Goal: Transaction & Acquisition: Purchase product/service

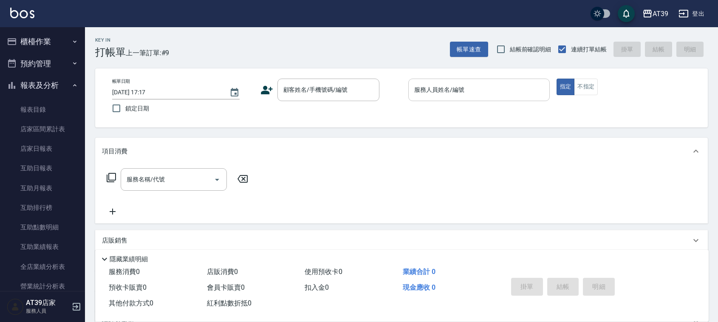
click at [469, 95] on input "服務人員姓名/編號" at bounding box center [479, 89] width 134 height 15
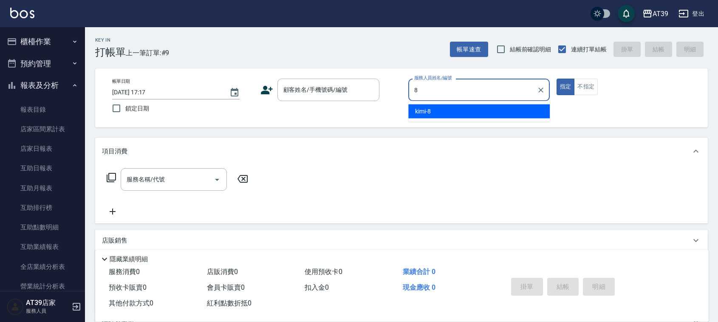
click at [459, 110] on div "kimi -8" at bounding box center [478, 111] width 141 height 14
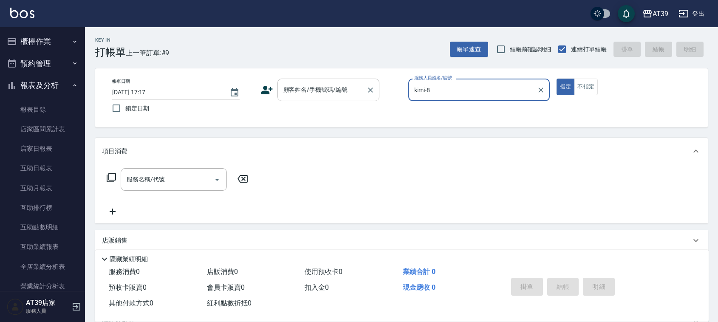
type input "kimi-8"
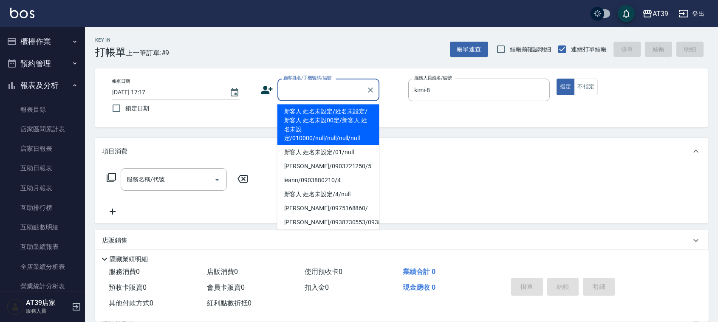
click at [321, 83] on div "顧客姓名/手機號碼/編號 顧客姓名/手機號碼/編號" at bounding box center [328, 90] width 102 height 23
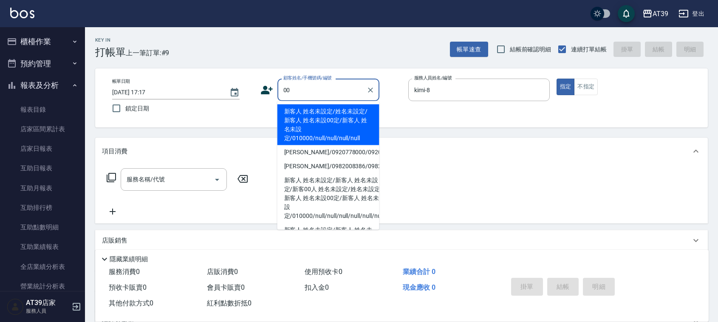
click at [303, 118] on li "新客人 姓名未設定/姓名未設定/新客人 姓名未設00定/新客人 姓名未設定/010000/null/null/null/null" at bounding box center [328, 124] width 102 height 41
type input "新客人 姓名未設定/姓名未設定/新客人 姓名未設00定/新客人 姓名未設定/010000/null/null/null/null"
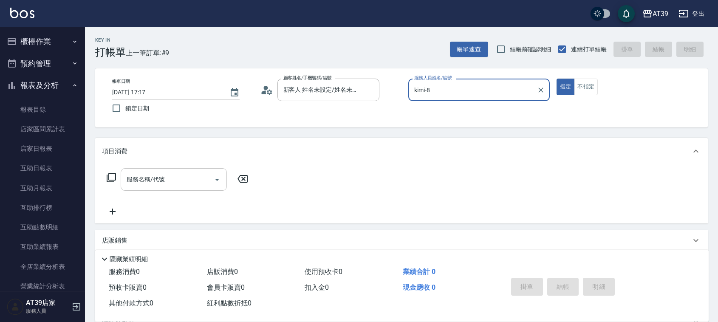
click at [195, 177] on input "服務名稱/代號" at bounding box center [167, 179] width 86 height 15
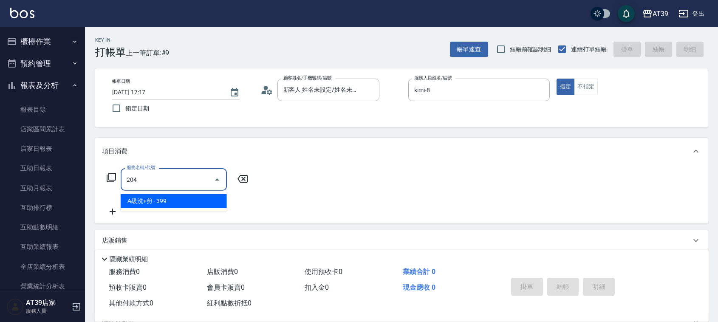
click at [189, 204] on span "A級洗+剪 - 399" at bounding box center [174, 201] width 106 height 14
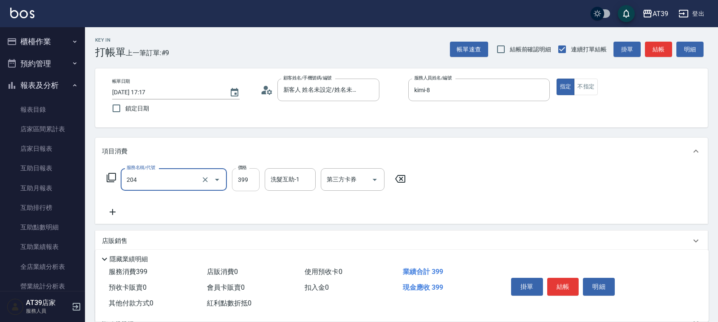
type input "A級洗+剪(204)"
click at [247, 175] on input "399" at bounding box center [246, 179] width 28 height 23
type input "500"
click at [653, 34] on div "Key In 打帳單 上一筆訂單:#9 帳單速查 結帳前確認明細 連續打單結帳 掛單 結帳 明細" at bounding box center [396, 42] width 623 height 31
click at [661, 52] on button "結帳" at bounding box center [658, 50] width 27 height 16
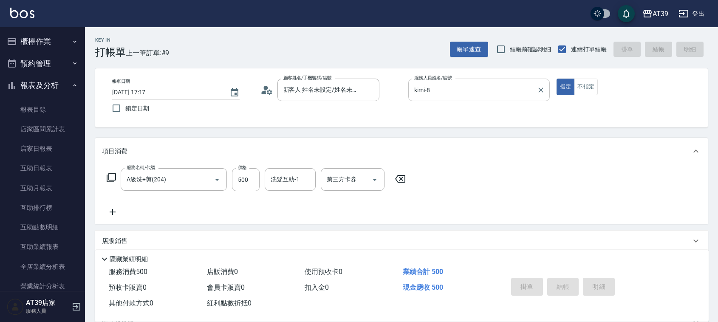
click at [455, 91] on input "kimi-8" at bounding box center [472, 89] width 121 height 15
type input "[DATE] 18:51"
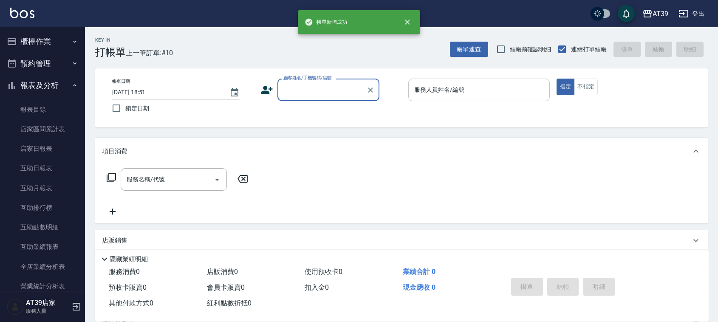
click at [481, 94] on input "服務人員姓名/編號" at bounding box center [479, 89] width 134 height 15
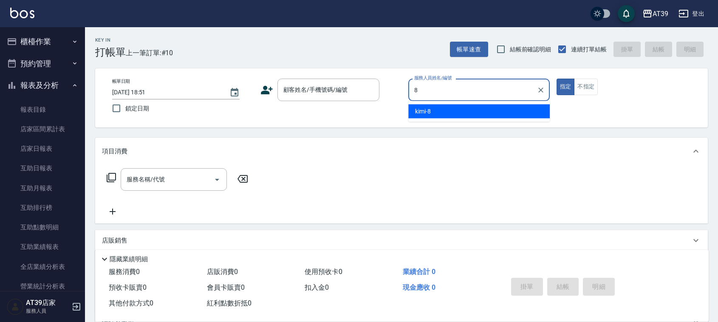
click at [473, 109] on div "kimi -8" at bounding box center [478, 111] width 141 height 14
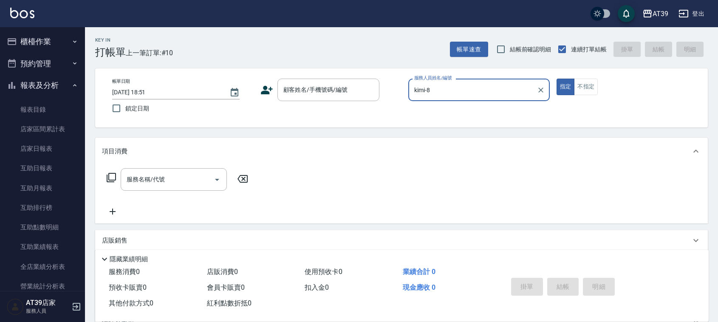
type input "kimi-8"
click at [313, 103] on div "帳單日期 [DATE] 18:51 鎖定日期 顧客姓名/手機號碼/編號 顧客姓名/手機號碼/編號 服務人員姓名/編號 kimi-8 服務人員姓名/編號 指定 …" at bounding box center [401, 98] width 592 height 39
click at [314, 92] on input "顧客姓名/手機號碼/編號" at bounding box center [322, 89] width 82 height 15
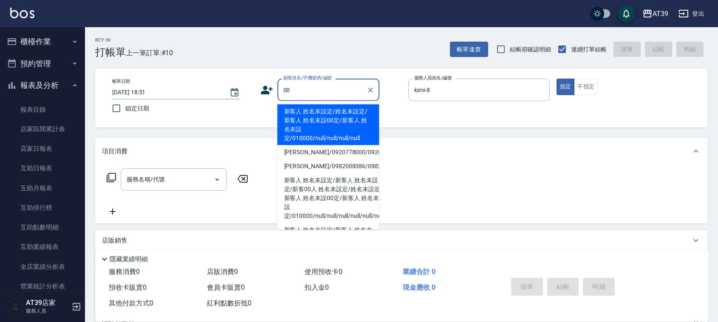
click at [307, 115] on li "新客人 姓名未設定/姓名未設定/新客人 姓名未設00定/新客人 姓名未設定/010000/null/null/null/null" at bounding box center [328, 124] width 102 height 41
type input "新客人 姓名未設定/姓名未設定/新客人 姓名未設00定/新客人 姓名未設定/010000/null/null/null/null"
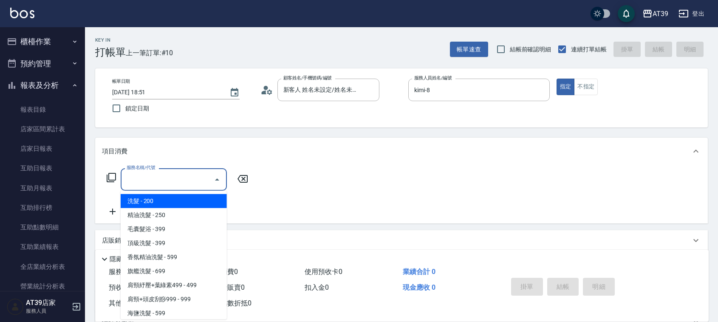
click at [173, 177] on input "服務名稱/代號" at bounding box center [167, 179] width 86 height 15
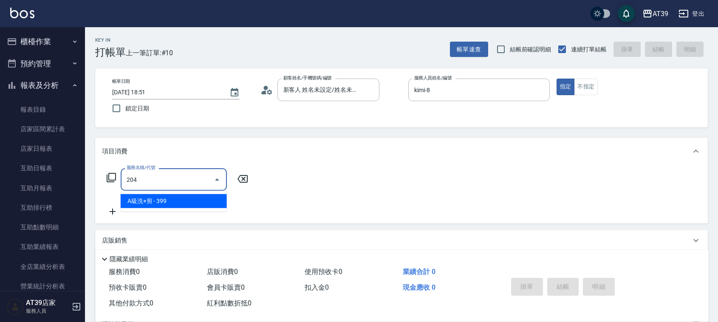
click at [190, 204] on span "A級洗+剪 - 399" at bounding box center [174, 201] width 106 height 14
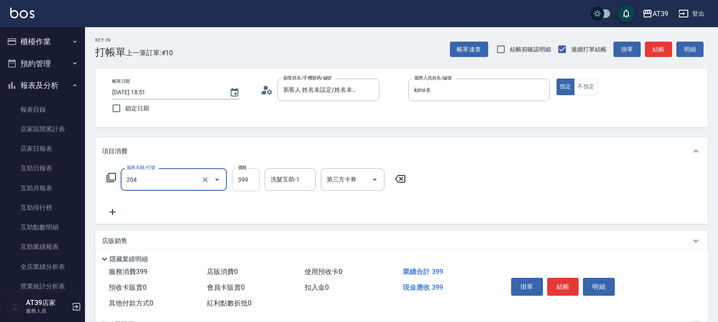
type input "A級洗+剪(204)"
click at [238, 190] on input "399" at bounding box center [246, 179] width 28 height 23
type input "500"
click at [666, 44] on button "結帳" at bounding box center [658, 50] width 27 height 16
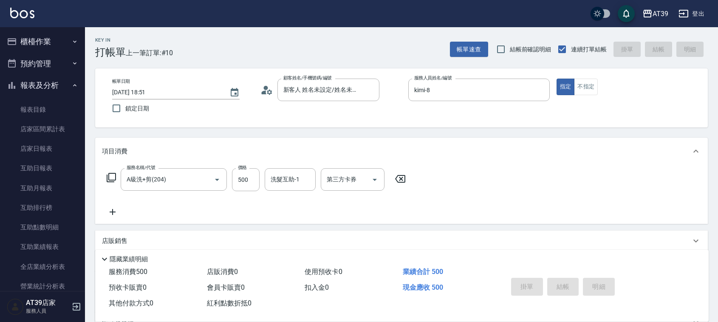
type input "[DATE] 18:52"
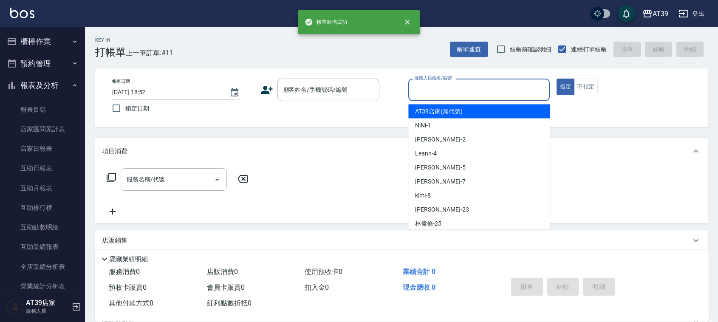
click at [451, 84] on div "服務人員姓名/編號 服務人員姓名/編號" at bounding box center [478, 90] width 141 height 23
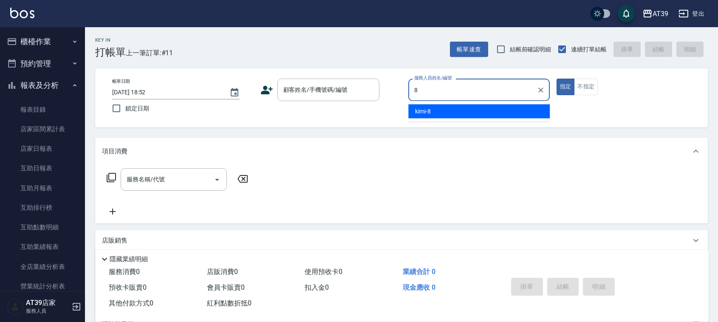
click at [457, 107] on div "kimi -8" at bounding box center [478, 111] width 141 height 14
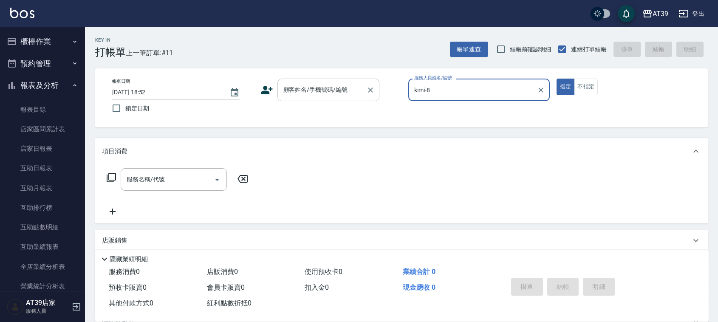
click at [351, 98] on div "顧客姓名/手機號碼/編號" at bounding box center [328, 90] width 102 height 23
type input "kimi-8"
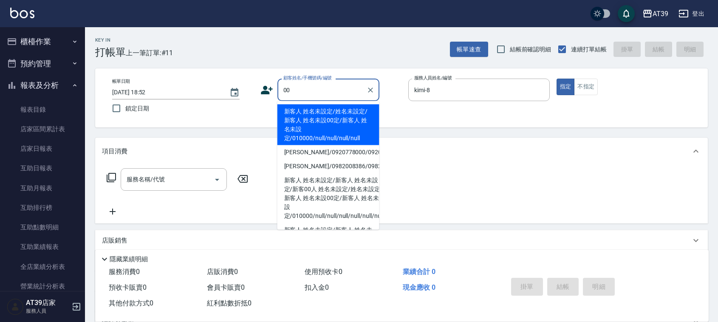
click at [339, 119] on li "新客人 姓名未設定/姓名未設定/新客人 姓名未設00定/新客人 姓名未設定/010000/null/null/null/null" at bounding box center [328, 124] width 102 height 41
type input "新客人 姓名未設定/姓名未設定/新客人 姓名未設00定/新客人 姓名未設定/010000/null/null/null/null"
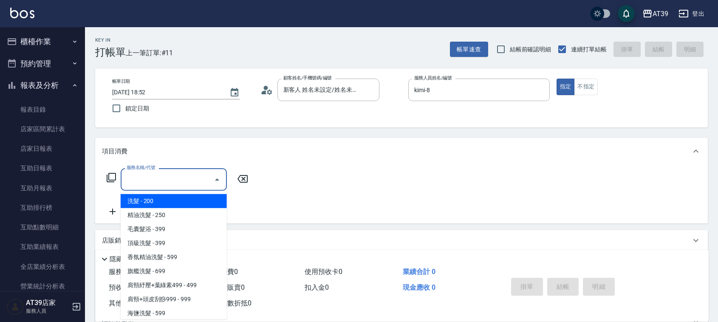
click at [151, 183] on input "服務名稱/代號" at bounding box center [167, 179] width 86 height 15
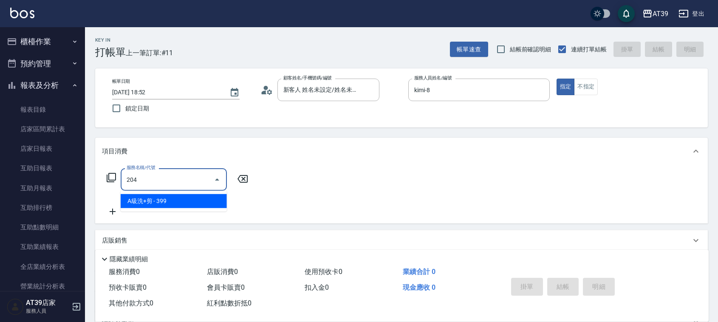
click at [163, 194] on span "A級洗+剪 - 399" at bounding box center [174, 201] width 106 height 14
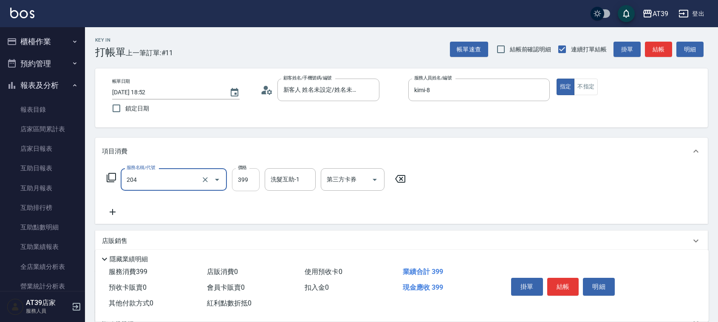
type input "A級洗+剪(204)"
click at [243, 184] on input "399" at bounding box center [246, 179] width 28 height 23
type input "500"
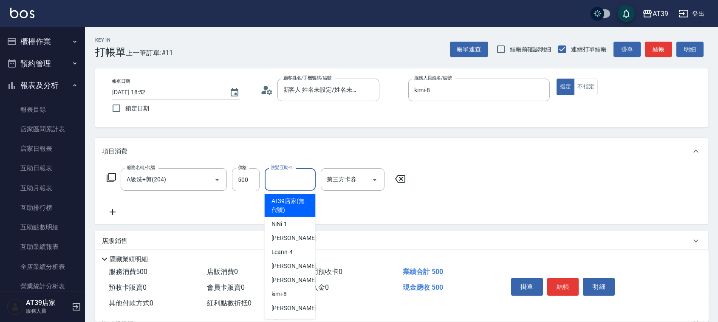
click at [302, 183] on input "洗髮互助-1" at bounding box center [289, 179] width 43 height 15
type input "2"
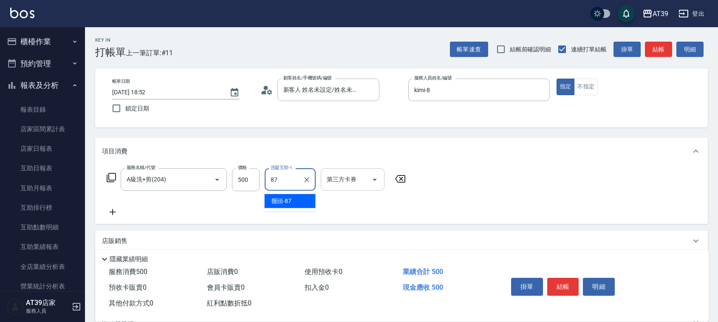
drag, startPoint x: 299, startPoint y: 198, endPoint x: 371, endPoint y: 178, distance: 73.9
click at [298, 202] on div "饅頭 -87" at bounding box center [290, 201] width 51 height 14
type input "饅頭-87"
click at [664, 48] on button "結帳" at bounding box center [658, 50] width 27 height 16
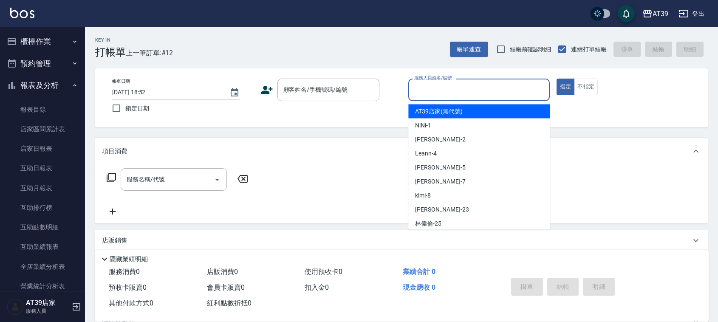
click at [463, 86] on input "服務人員姓名/編號" at bounding box center [479, 89] width 134 height 15
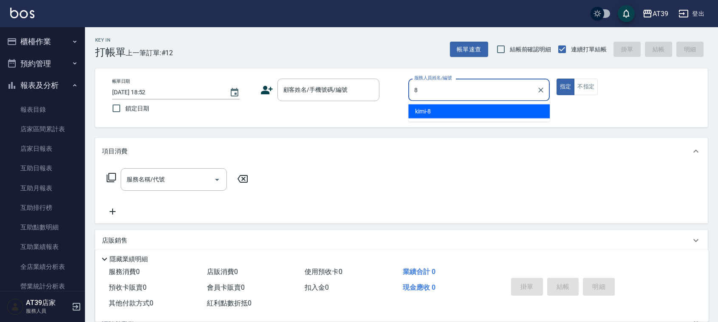
click at [462, 106] on div "kimi -8" at bounding box center [478, 111] width 141 height 14
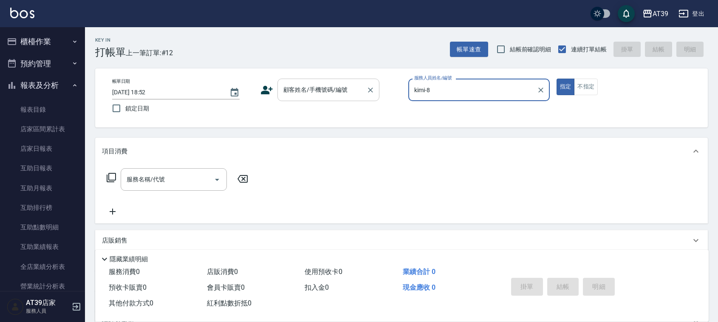
type input "kimi-8"
click at [359, 94] on input "顧客姓名/手機號碼/編號" at bounding box center [322, 89] width 82 height 15
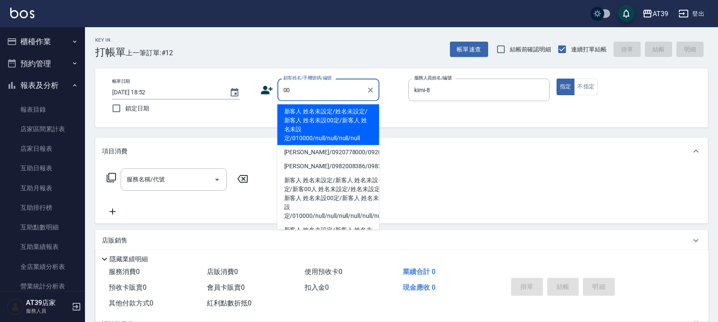
click at [343, 116] on li "新客人 姓名未設定/姓名未設定/新客人 姓名未設00定/新客人 姓名未設定/010000/null/null/null/null" at bounding box center [328, 124] width 102 height 41
type input "新客人 姓名未設定/姓名未設定/新客人 姓名未設00定/新客人 姓名未設定/010000/null/null/null/null"
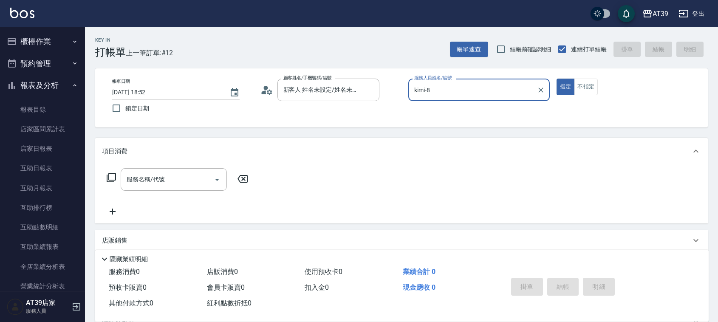
click at [111, 173] on icon at bounding box center [111, 177] width 9 height 9
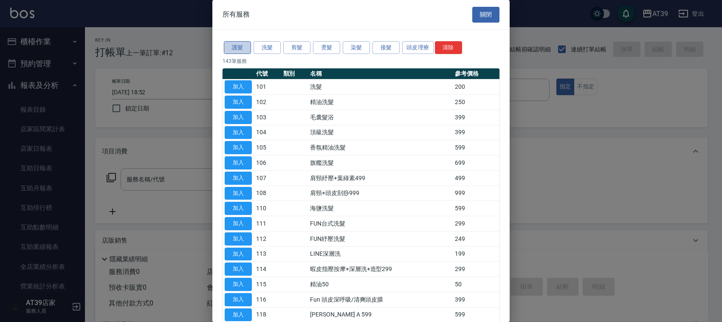
click at [245, 51] on button "護髮" at bounding box center [237, 47] width 27 height 13
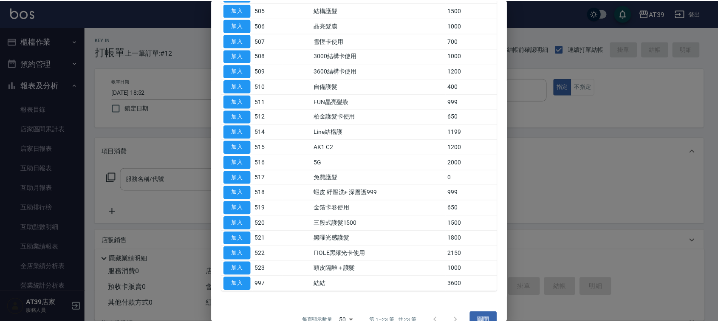
scroll to position [155, 0]
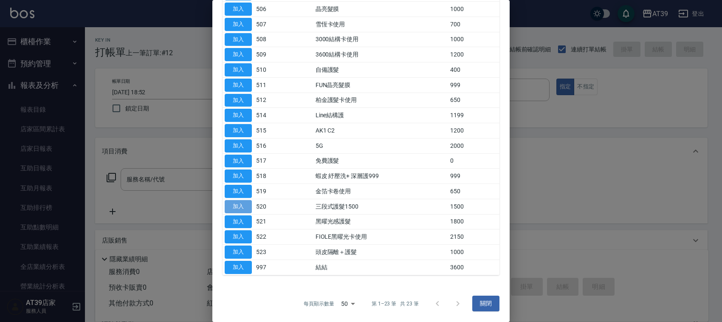
click at [245, 205] on button "加入" at bounding box center [238, 206] width 27 height 13
type input "三段式護髮1500(520)"
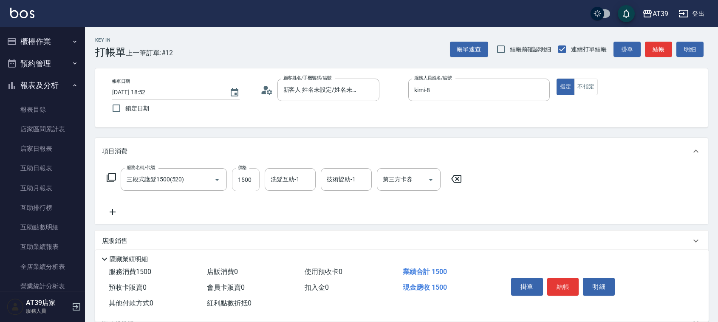
click at [243, 185] on input "1500" at bounding box center [246, 179] width 28 height 23
type input "1399"
click at [277, 180] on div "洗髮互助-1 洗髮互助-1" at bounding box center [290, 179] width 51 height 23
click at [279, 200] on span "饅頭 -87" at bounding box center [281, 201] width 20 height 9
type input "饅頭-87"
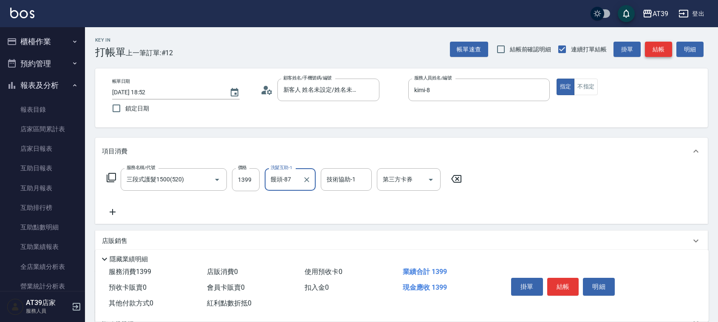
click at [667, 48] on button "結帳" at bounding box center [658, 50] width 27 height 16
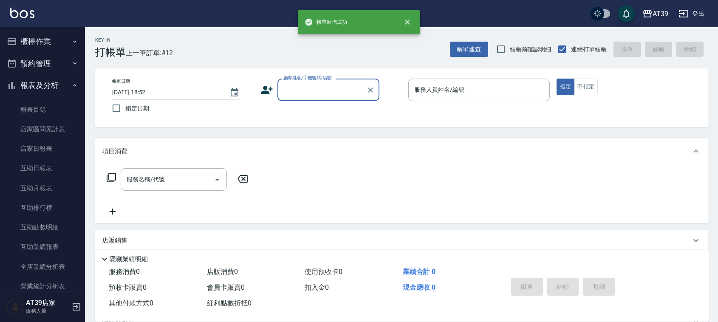
scroll to position [0, 0]
click at [468, 98] on div "服務人員姓名/編號" at bounding box center [478, 90] width 141 height 23
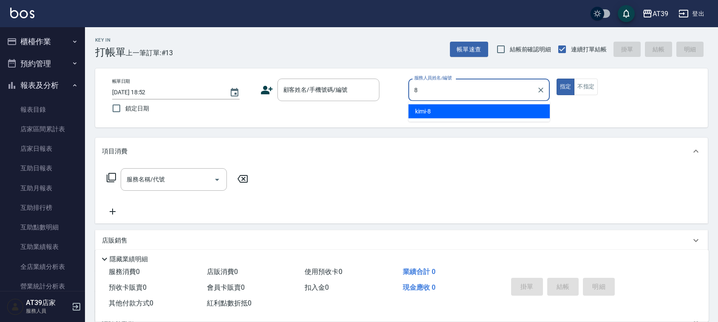
click at [460, 110] on div "kimi -8" at bounding box center [478, 111] width 141 height 14
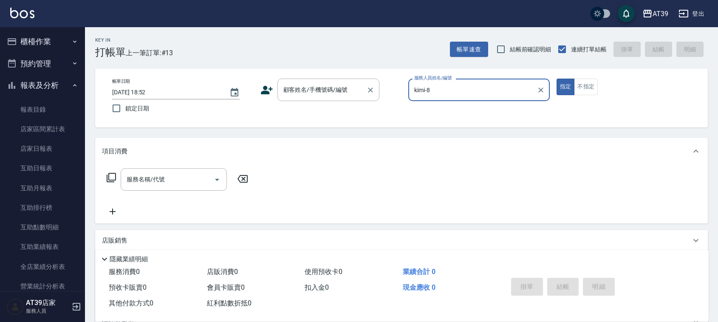
type input "kimi-8"
click at [300, 88] on input "顧客姓名/手機號碼/編號" at bounding box center [322, 89] width 82 height 15
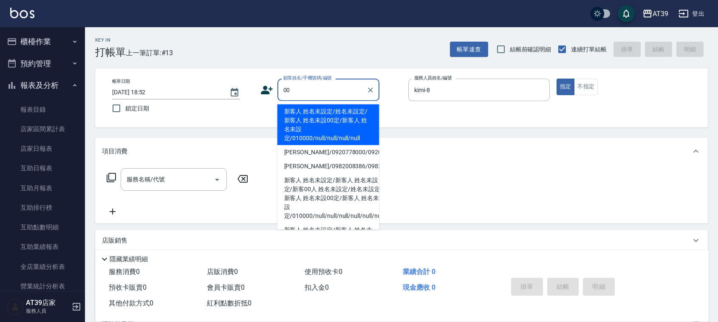
click at [302, 113] on li "新客人 姓名未設定/姓名未設定/新客人 姓名未設00定/新客人 姓名未設定/010000/null/null/null/null" at bounding box center [328, 124] width 102 height 41
type input "新客人 姓名未設定/姓名未設定/新客人 姓名未設00定/新客人 姓名未設定/010000/null/null/null/null"
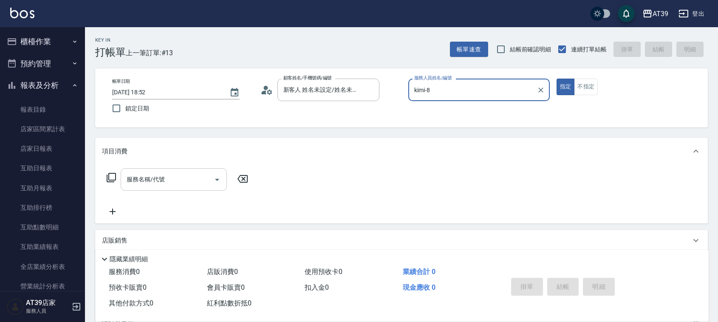
click at [193, 181] on input "服務名稱/代號" at bounding box center [167, 179] width 86 height 15
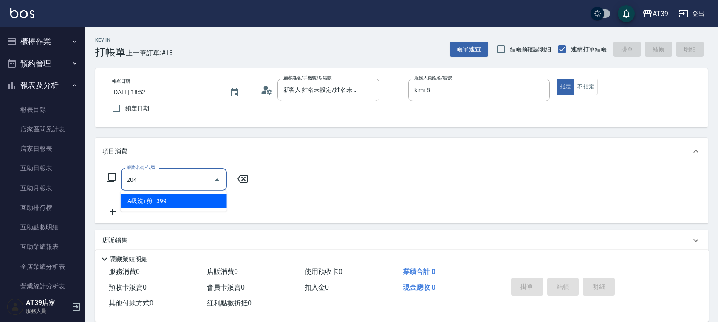
click at [198, 200] on span "A級洗+剪 - 399" at bounding box center [174, 201] width 106 height 14
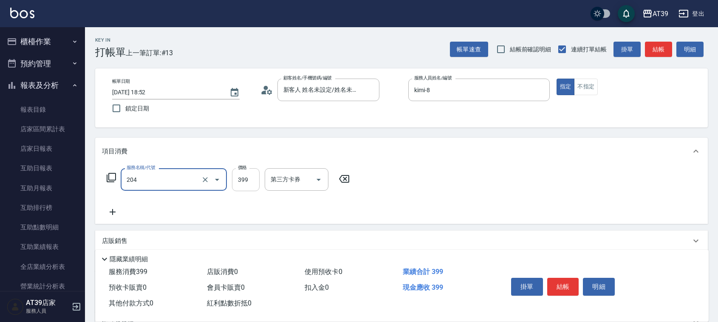
type input "A級洗+剪(204)"
click at [253, 179] on input "399" at bounding box center [246, 179] width 28 height 23
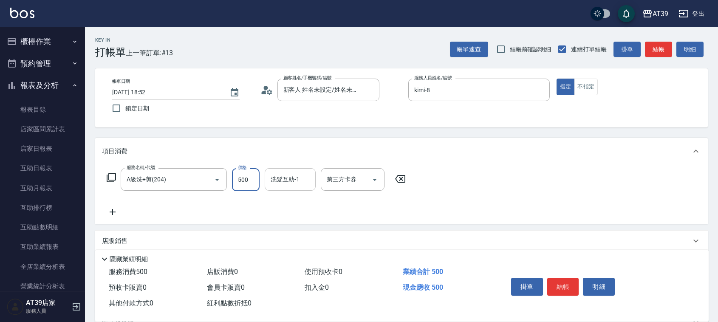
type input "500"
click at [285, 178] on input "洗髮互助-1" at bounding box center [289, 179] width 43 height 15
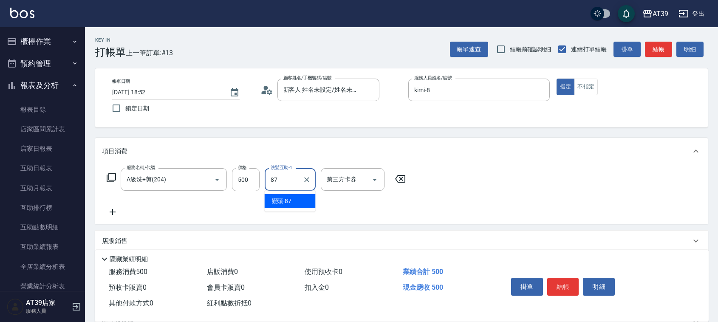
click at [286, 197] on span "饅頭 -87" at bounding box center [281, 201] width 20 height 9
type input "饅頭-87"
click at [666, 48] on button "結帳" at bounding box center [658, 50] width 27 height 16
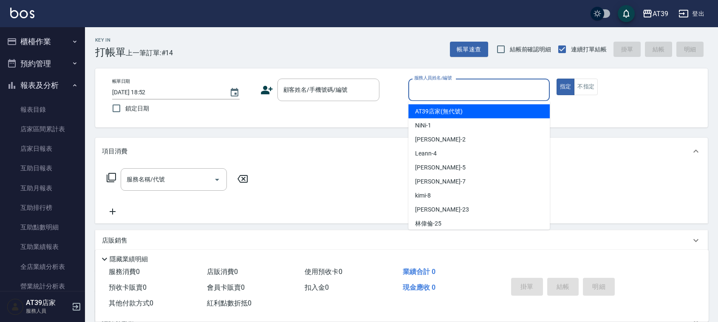
click at [476, 90] on input "服務人員姓名/編號" at bounding box center [479, 89] width 134 height 15
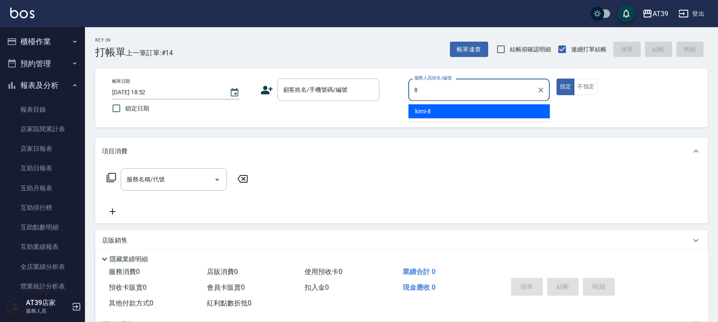
click at [466, 107] on div "kimi -8" at bounding box center [478, 111] width 141 height 14
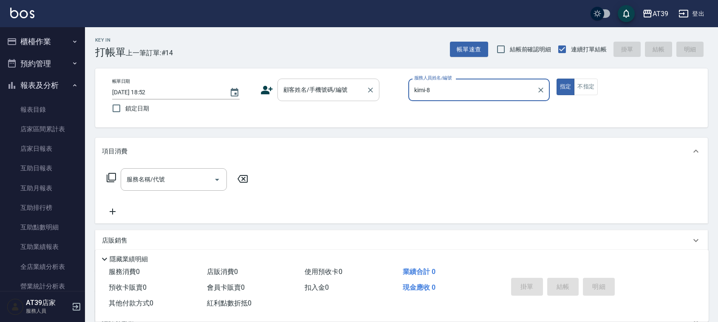
click at [332, 98] on div "顧客姓名/手機號碼/編號" at bounding box center [328, 90] width 102 height 23
type input "kimi-8"
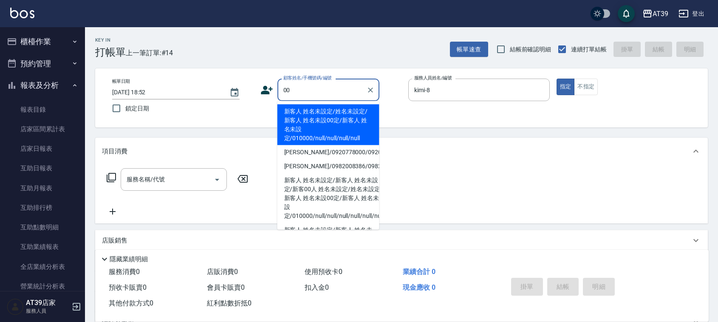
drag, startPoint x: 315, startPoint y: 121, endPoint x: 281, endPoint y: 135, distance: 36.8
click at [317, 122] on li "新客人 姓名未設定/姓名未設定/新客人 姓名未設00定/新客人 姓名未設定/010000/null/null/null/null" at bounding box center [328, 124] width 102 height 41
type input "新客人 姓名未設定/姓名未設定/新客人 姓名未設00定/新客人 姓名未設定/010000/null/null/null/null"
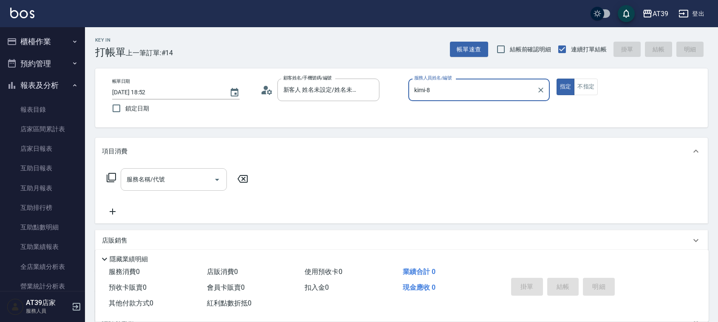
click at [194, 179] on input "服務名稱/代號" at bounding box center [167, 179] width 86 height 15
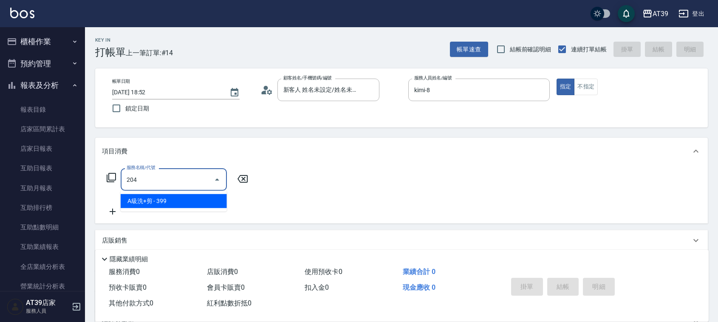
click at [201, 198] on span "A級洗+剪 - 399" at bounding box center [174, 201] width 106 height 14
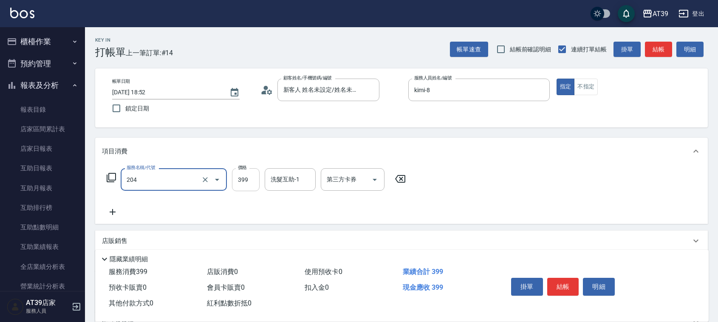
type input "A級洗+剪(204)"
click at [242, 177] on input "399" at bounding box center [246, 179] width 28 height 23
type input "500"
click at [655, 56] on button "結帳" at bounding box center [658, 50] width 27 height 16
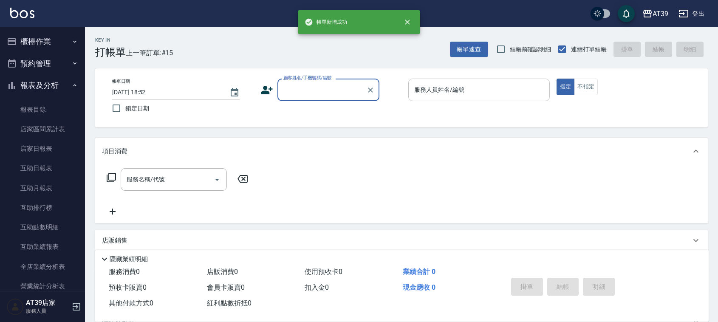
click at [465, 96] on input "服務人員姓名/編號" at bounding box center [479, 89] width 134 height 15
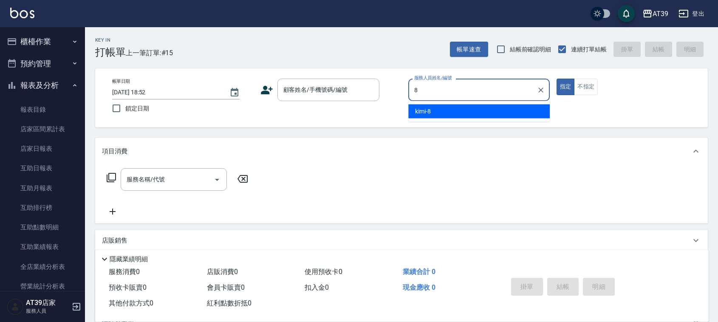
click at [453, 111] on div "kimi -8" at bounding box center [478, 111] width 141 height 14
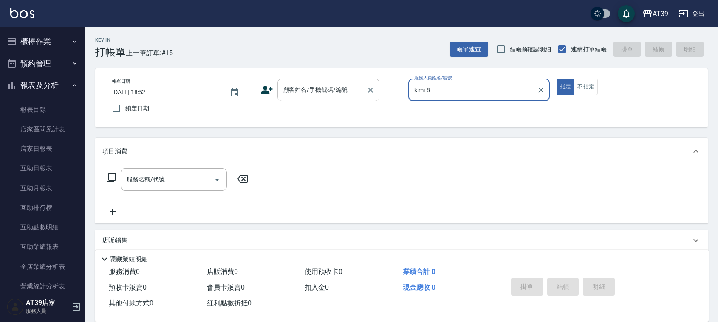
type input "kimi-8"
click at [326, 83] on input "顧客姓名/手機號碼/編號" at bounding box center [322, 89] width 82 height 15
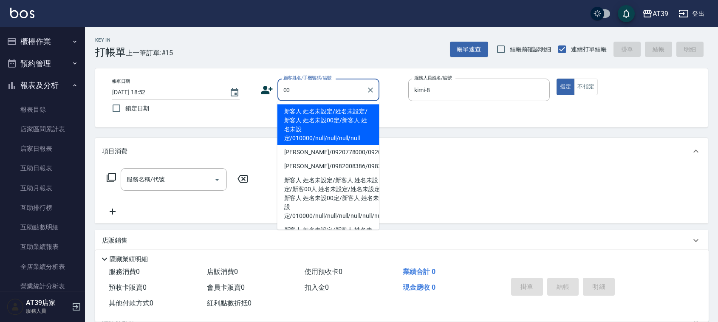
click at [317, 121] on li "新客人 姓名未設定/姓名未設定/新客人 姓名未設00定/新客人 姓名未設定/010000/null/null/null/null" at bounding box center [328, 124] width 102 height 41
type input "新客人 姓名未設定/姓名未設定/新客人 姓名未設00定/新客人 姓名未設定/010000/null/null/null/null"
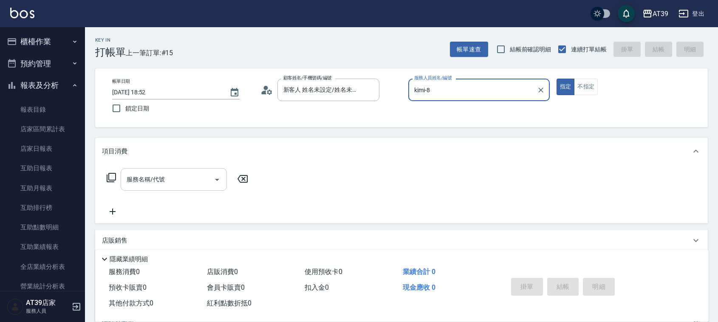
drag, startPoint x: 151, startPoint y: 177, endPoint x: 156, endPoint y: 183, distance: 7.2
click at [153, 179] on div "服務名稱/代號 服務名稱/代號" at bounding box center [174, 179] width 106 height 23
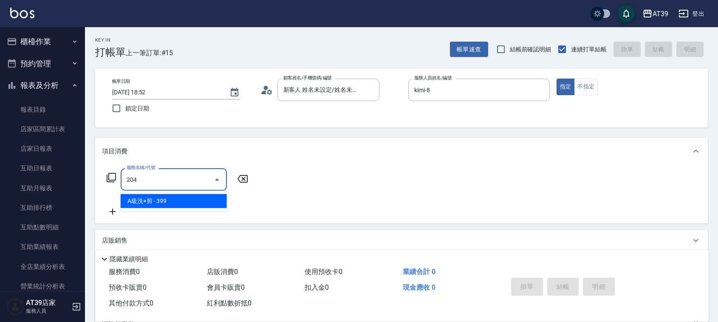
click at [170, 202] on span "A級洗+剪 - 399" at bounding box center [174, 201] width 106 height 14
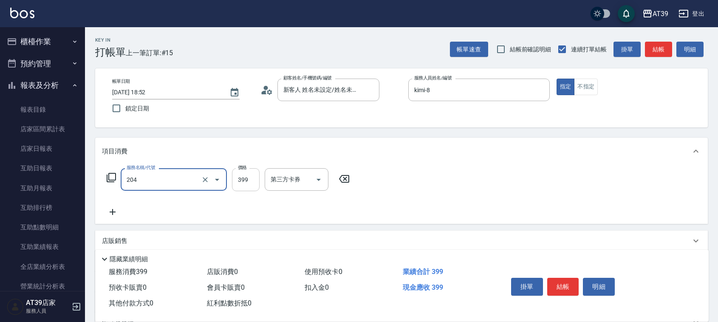
click at [250, 187] on input "399" at bounding box center [246, 179] width 28 height 23
type input "A級洗+剪(204)"
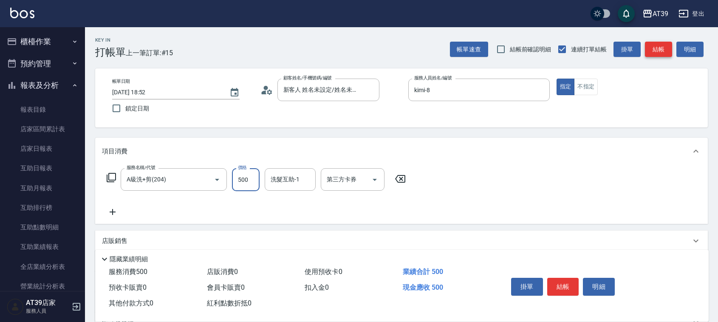
type input "500"
click at [656, 49] on button "結帳" at bounding box center [658, 50] width 27 height 16
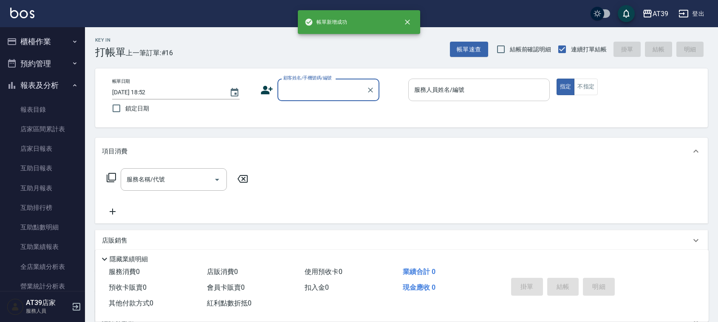
click at [452, 94] on input "服務人員姓名/編號" at bounding box center [479, 89] width 134 height 15
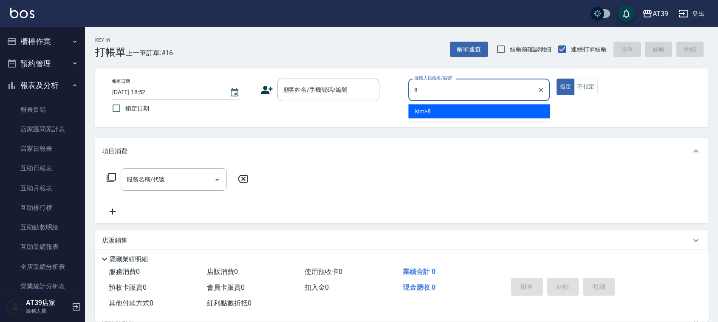
click at [444, 105] on div "kimi -8" at bounding box center [478, 111] width 141 height 14
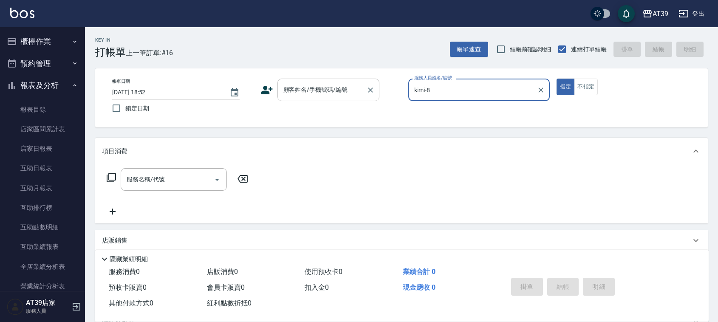
click at [348, 81] on div "顧客姓名/手機號碼/編號" at bounding box center [328, 90] width 102 height 23
type input "kimi-8"
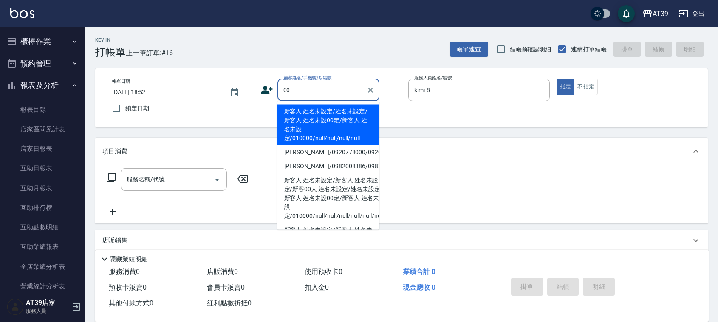
click at [327, 111] on li "新客人 姓名未設定/姓名未設定/新客人 姓名未設00定/新客人 姓名未設定/010000/null/null/null/null" at bounding box center [328, 124] width 102 height 41
type input "新客人 姓名未設定/姓名未設定/新客人 姓名未設00定/新客人 姓名未設定/010000/null/null/null/null"
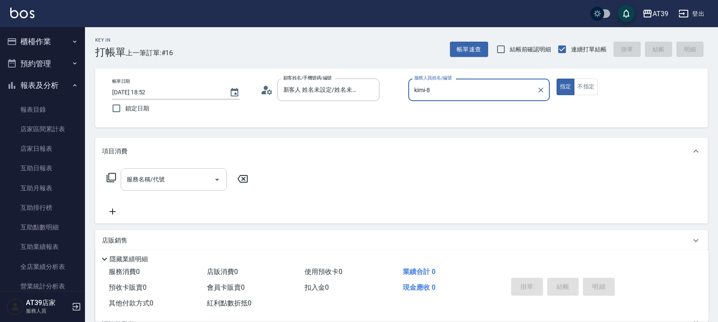
click at [173, 183] on input "服務名稱/代號" at bounding box center [167, 179] width 86 height 15
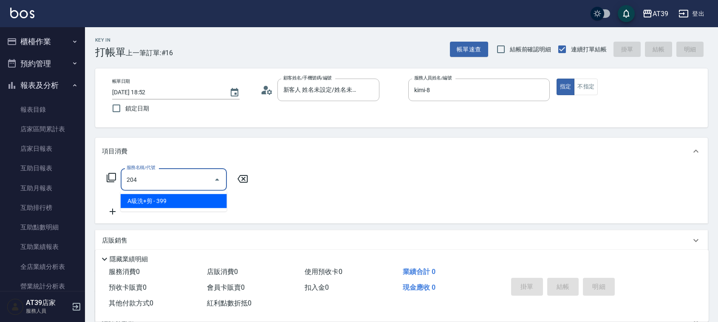
click at [182, 205] on span "A級洗+剪 - 399" at bounding box center [174, 201] width 106 height 14
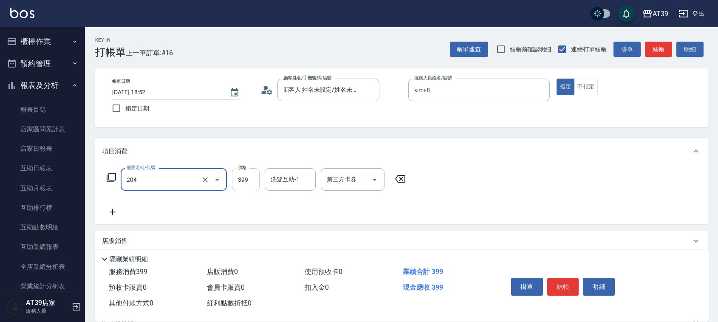
type input "A級洗+剪(204)"
click at [254, 175] on input "399" at bounding box center [246, 179] width 28 height 23
type input "500"
click at [652, 43] on button "結帳" at bounding box center [658, 50] width 27 height 16
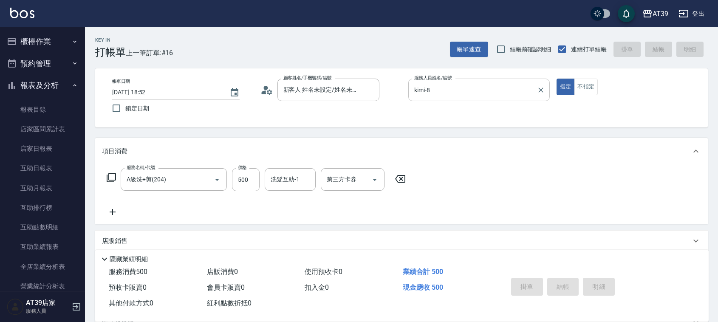
type input "[DATE] 18:53"
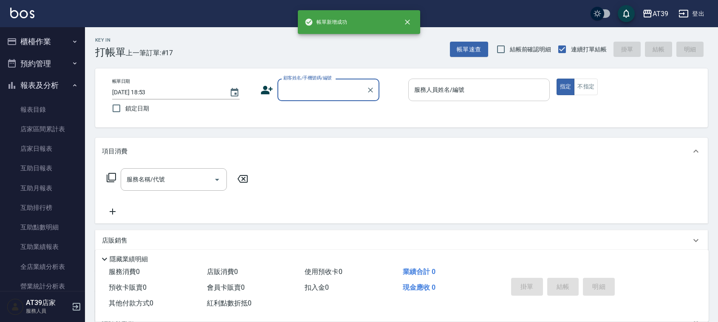
click at [449, 85] on div "服務人員姓名/編號 服務人員姓名/編號" at bounding box center [478, 90] width 141 height 23
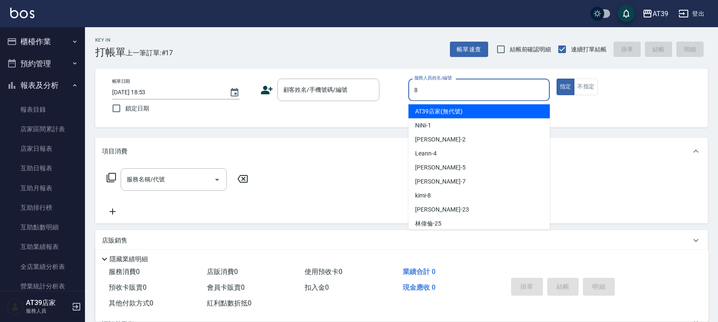
click at [445, 189] on div "kimi -8" at bounding box center [478, 196] width 141 height 14
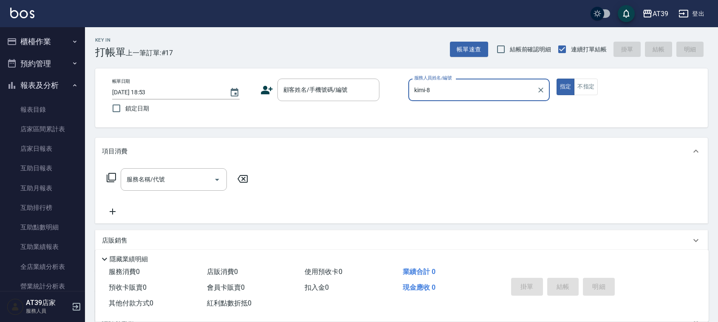
type input "kimi-8"
click at [285, 64] on div "Key In 打帳單 上一筆訂單:#17 帳單速查 結帳前確認明細 連續打單結帳 掛單 結帳 明細 帳單日期 [DATE] 18:53 鎖定日期 顧客姓名/手…" at bounding box center [401, 220] width 633 height 386
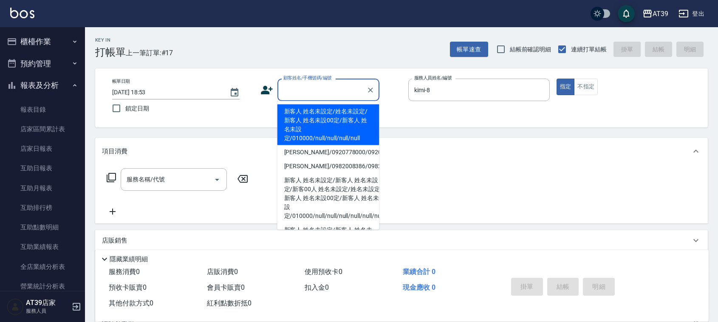
click at [305, 86] on input "顧客姓名/手機號碼/編號" at bounding box center [322, 89] width 82 height 15
drag, startPoint x: 294, startPoint y: 122, endPoint x: 227, endPoint y: 157, distance: 75.6
click at [294, 123] on li "新客人 姓名未設定/姓名未設定/新客人 姓名未設00定/新客人 姓名未設定/010000/null/null/null/null" at bounding box center [328, 124] width 102 height 41
type input "新客人 姓名未設定/姓名未設定/新客人 姓名未設00定/新客人 姓名未設定/010000/null/null/null/null"
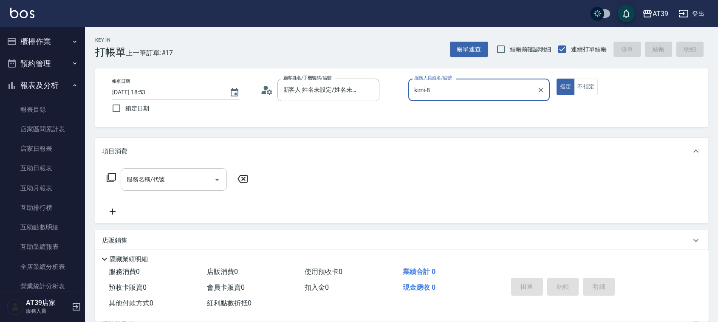
click at [184, 176] on input "服務名稱/代號" at bounding box center [167, 179] width 86 height 15
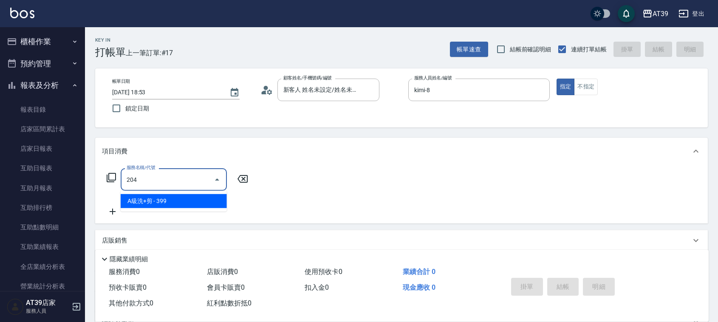
click at [187, 195] on span "A級洗+剪 - 399" at bounding box center [174, 201] width 106 height 14
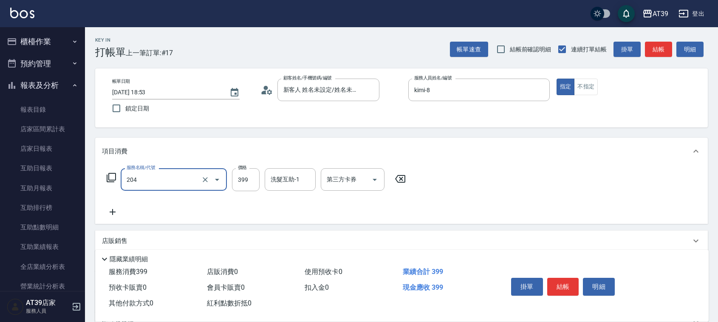
type input "A級洗+剪(204)"
click at [230, 181] on div "服務名稱/代號 A級洗+剪(204) 服務名稱/代號 價格 399 價格 洗髮互助-1 洗髮互助-1 第三方卡券 第三方卡券" at bounding box center [256, 179] width 309 height 23
click at [246, 175] on input "399" at bounding box center [246, 179] width 28 height 23
type input "500"
click at [656, 47] on button "結帳" at bounding box center [658, 50] width 27 height 16
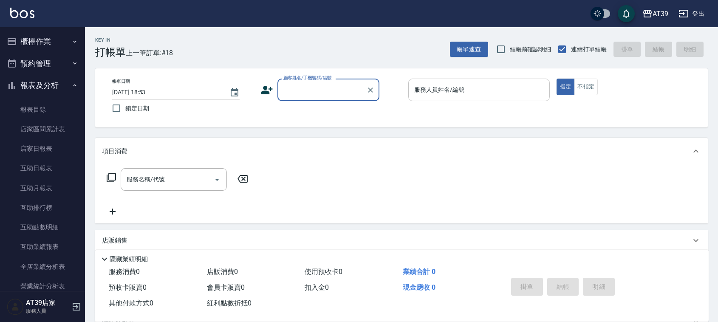
drag, startPoint x: 457, startPoint y: 88, endPoint x: 452, endPoint y: 96, distance: 9.3
click at [457, 87] on div "服務人員姓名/編號 服務人員姓名/編號" at bounding box center [478, 90] width 141 height 23
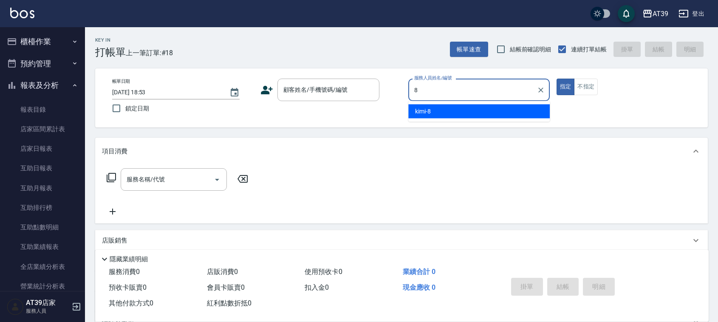
click at [442, 115] on div "kimi -8" at bounding box center [478, 111] width 141 height 14
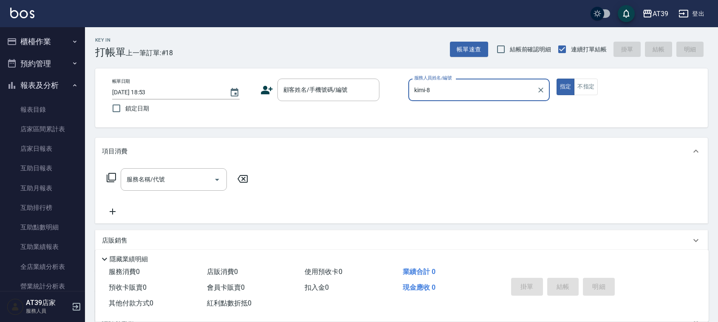
type input "kimi-8"
click at [305, 63] on div "Key In 打帳單 上一筆訂單:#18 帳單速查 結帳前確認明細 連續打單結帳 掛單 結帳 明細 帳單日期 [DATE] 18:53 鎖定日期 顧客姓名/手…" at bounding box center [401, 220] width 633 height 386
click at [313, 86] on div "顧客姓名/手機號碼/編號 顧客姓名/手機號碼/編號" at bounding box center [328, 90] width 102 height 23
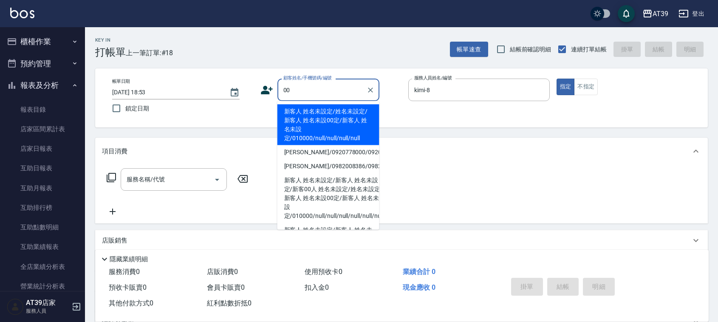
click at [311, 124] on li "新客人 姓名未設定/姓名未設定/新客人 姓名未設00定/新客人 姓名未設定/010000/null/null/null/null" at bounding box center [328, 124] width 102 height 41
type input "新客人 姓名未設定/姓名未設定/新客人 姓名未設00定/新客人 姓名未設定/010000/null/null/null/null"
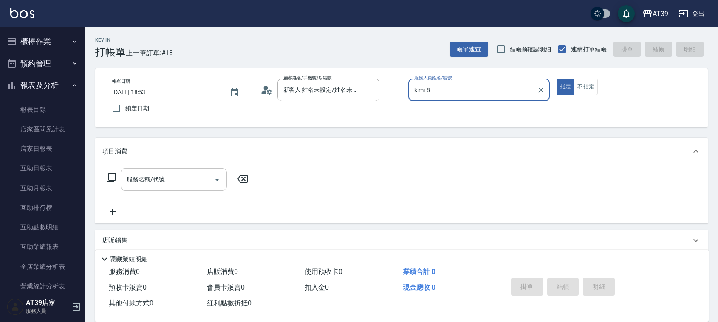
click at [155, 171] on div "服務名稱/代號" at bounding box center [174, 179] width 106 height 23
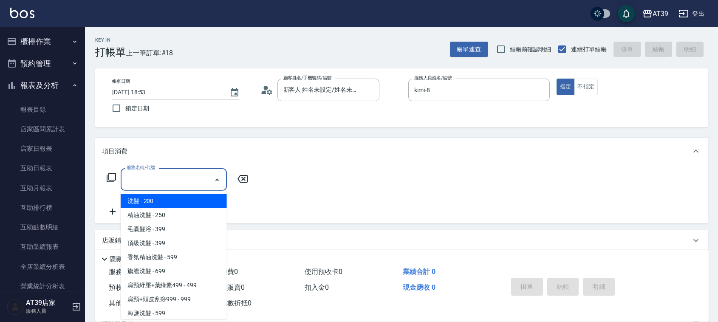
click at [163, 200] on span "洗髮 - 200" at bounding box center [174, 201] width 106 height 14
type input "洗髮(101)"
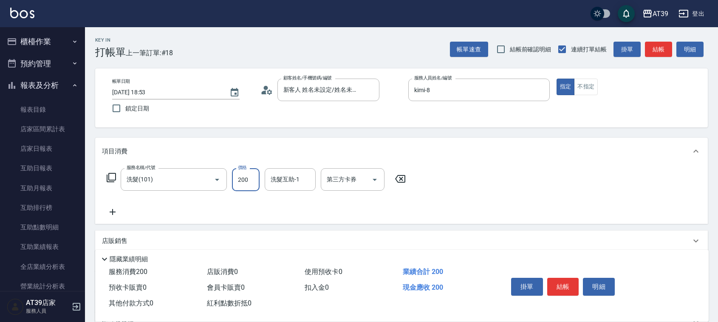
click at [240, 184] on input "200" at bounding box center [246, 179] width 28 height 23
type input "300"
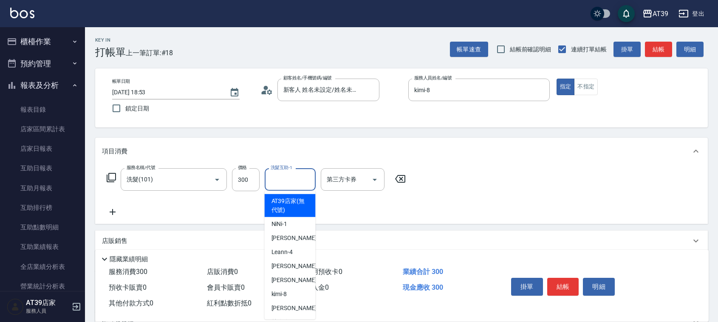
click at [303, 181] on input "洗髮互助-1" at bounding box center [289, 179] width 43 height 15
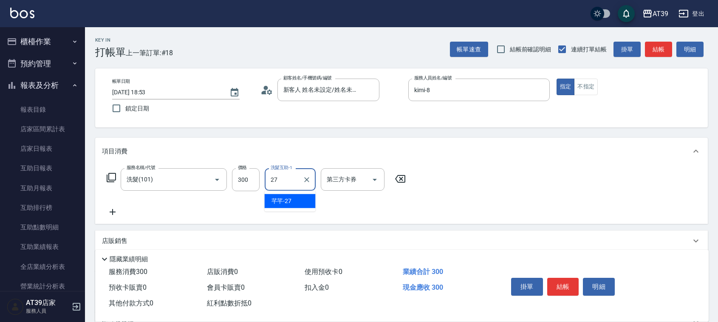
click at [281, 203] on span "芊芊 -27" at bounding box center [281, 201] width 20 height 9
type input "芊芊-27"
click at [666, 37] on div "Key In 打帳單 上一筆訂單:#18 帳單速查 結帳前確認明細 連續打單結帳 掛單 結帳 明細" at bounding box center [396, 42] width 623 height 31
click at [663, 48] on button "結帳" at bounding box center [658, 50] width 27 height 16
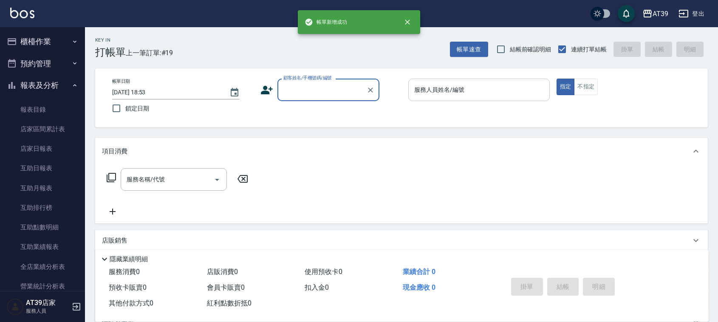
click at [459, 87] on div "服務人員姓名/編號 服務人員姓名/編號" at bounding box center [478, 90] width 141 height 23
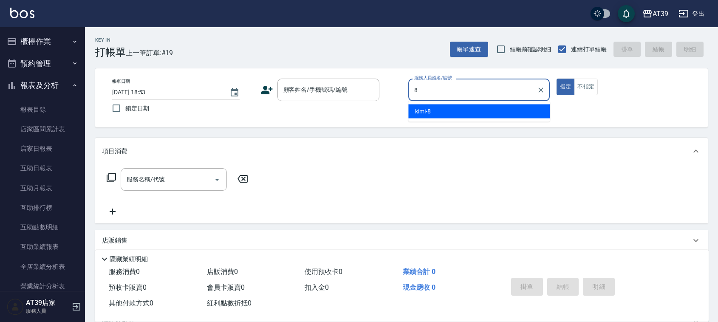
click at [457, 106] on div "kimi -8" at bounding box center [478, 111] width 141 height 14
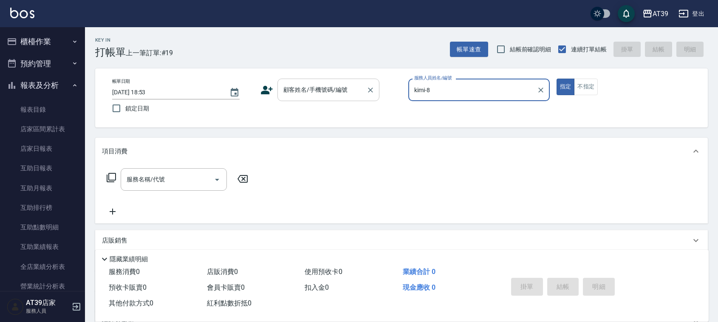
click at [340, 98] on div "顧客姓名/手機號碼/編號" at bounding box center [328, 90] width 102 height 23
type input "kimi-8"
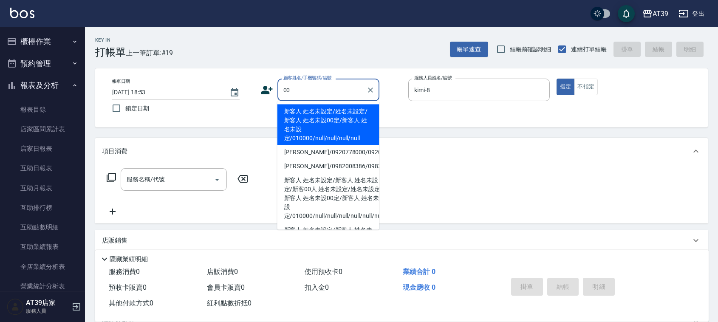
click at [308, 121] on li "新客人 姓名未設定/姓名未設定/新客人 姓名未設00定/新客人 姓名未設定/010000/null/null/null/null" at bounding box center [328, 124] width 102 height 41
type input "新客人 姓名未設定/姓名未設定/新客人 姓名未設00定/新客人 姓名未設定/010000/null/null/null/null"
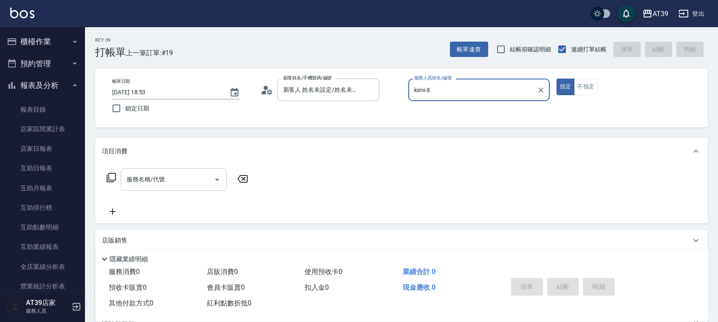
click at [146, 170] on div "服務名稱/代號" at bounding box center [174, 179] width 106 height 23
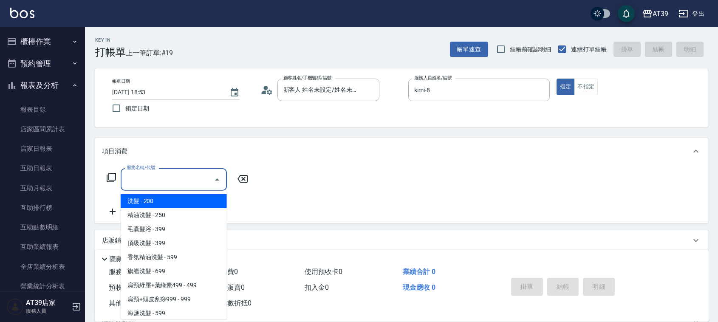
click at [158, 198] on span "洗髮 - 200" at bounding box center [174, 201] width 106 height 14
type input "洗髮(101)"
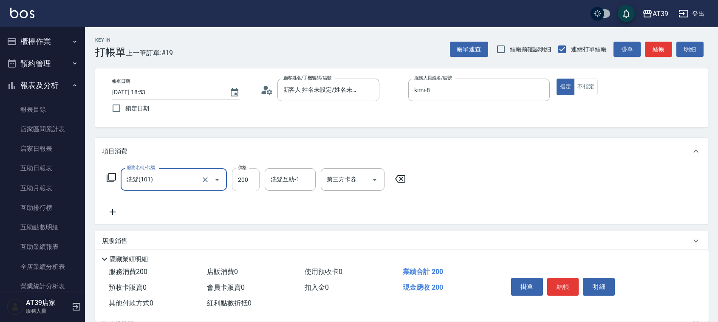
click at [250, 185] on input "200" at bounding box center [246, 179] width 28 height 23
drag, startPoint x: 247, startPoint y: 179, endPoint x: 217, endPoint y: 186, distance: 31.4
click at [217, 186] on div "服務名稱/代號 洗髮(101) 服務名稱/代號 價格 0 價格 洗髮互助-1 洗髮互助-1 第三方卡券 第三方卡券" at bounding box center [256, 179] width 309 height 23
type input "300"
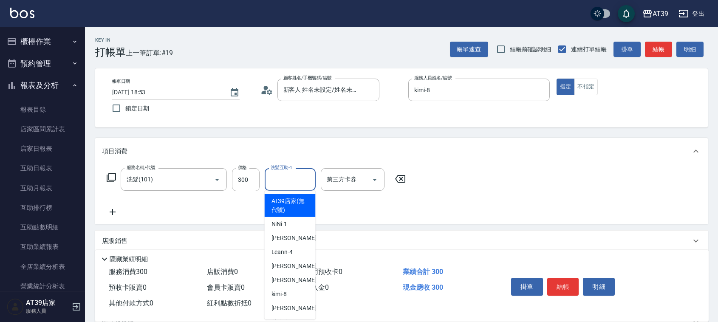
click at [292, 178] on div "洗髮互助-1 洗髮互助-1" at bounding box center [290, 179] width 51 height 23
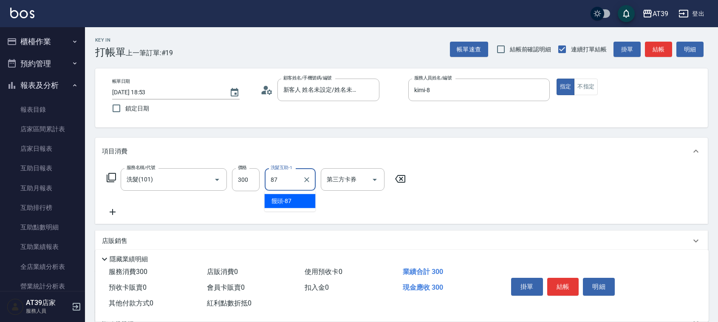
click at [283, 197] on span "饅頭 -87" at bounding box center [281, 201] width 20 height 9
type input "饅頭-87"
click at [659, 45] on button "結帳" at bounding box center [658, 50] width 27 height 16
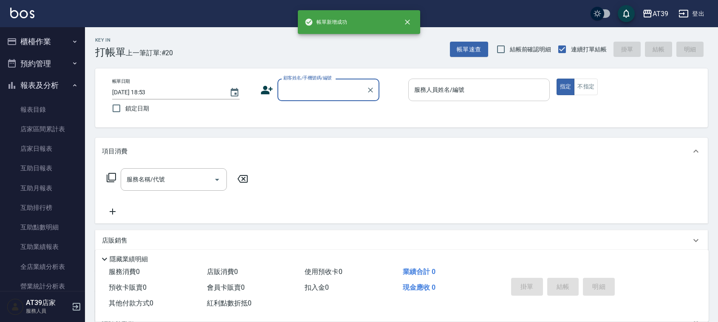
click at [429, 87] on div "服務人員姓名/編號 服務人員姓名/編號" at bounding box center [478, 90] width 141 height 23
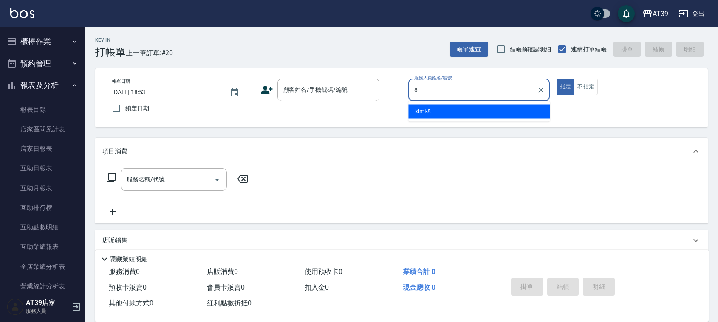
click at [435, 109] on div "kimi -8" at bounding box center [478, 111] width 141 height 14
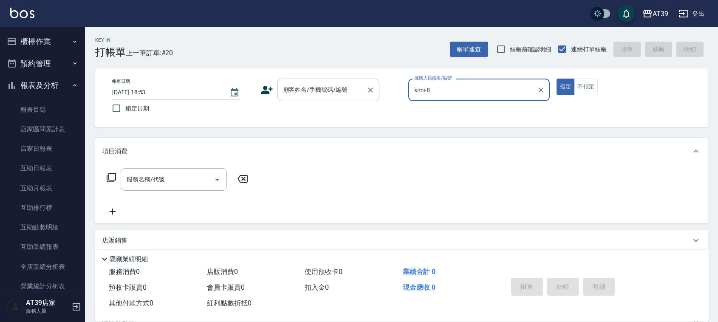
type input "kimi-8"
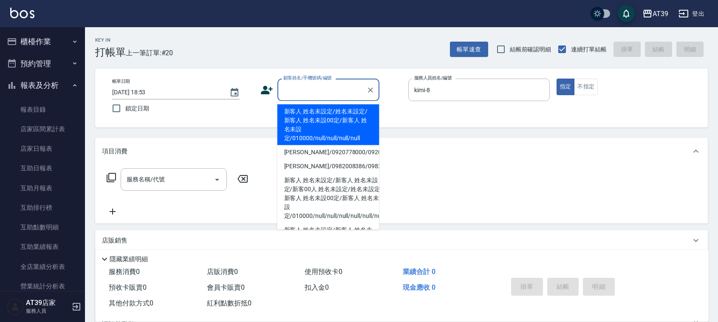
click at [344, 97] on input "顧客姓名/手機號碼/編號" at bounding box center [322, 89] width 82 height 15
click at [316, 121] on li "新客人 姓名未設定/姓名未設定/新客人 姓名未設00定/新客人 姓名未設定/010000/null/null/null/null" at bounding box center [328, 124] width 102 height 41
type input "新客人 姓名未設定/姓名未設定/新客人 姓名未設00定/新客人 姓名未設定/010000/null/null/null/null"
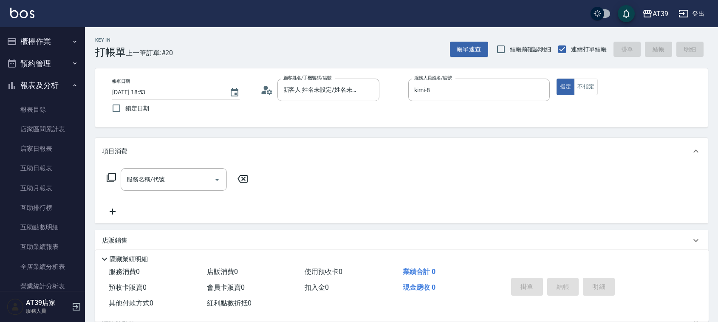
click at [113, 178] on icon at bounding box center [111, 177] width 10 height 10
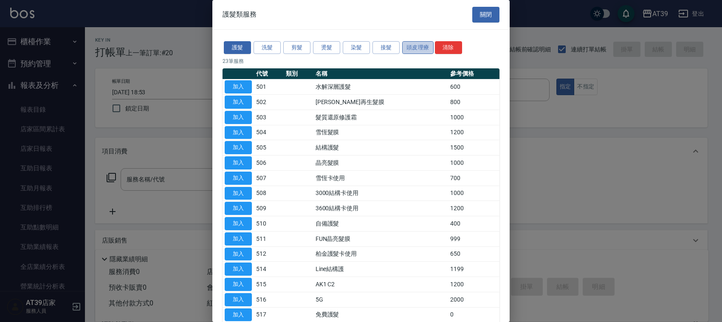
click at [422, 50] on button "頭皮理療" at bounding box center [417, 47] width 31 height 13
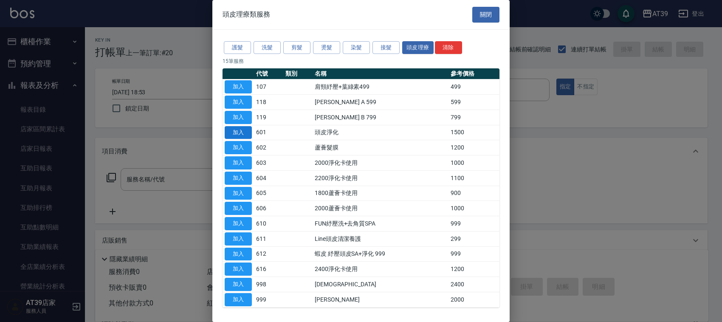
click at [243, 136] on button "加入" at bounding box center [238, 132] width 27 height 13
type input "頭皮淨化(601)"
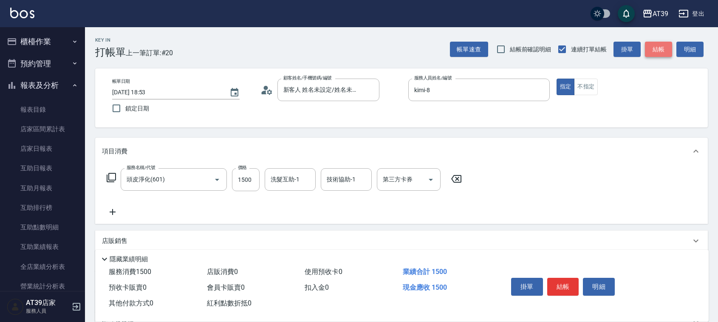
click at [651, 50] on button "結帳" at bounding box center [658, 50] width 27 height 16
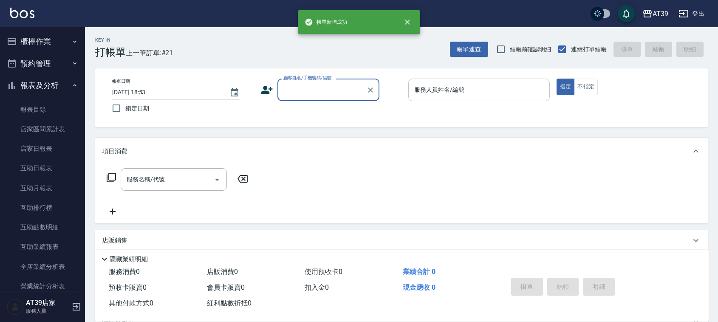
click at [456, 84] on input "服務人員姓名/編號" at bounding box center [479, 89] width 134 height 15
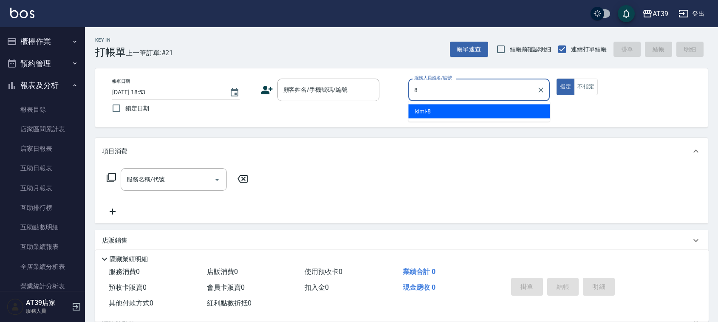
click at [447, 109] on div "kimi -8" at bounding box center [478, 111] width 141 height 14
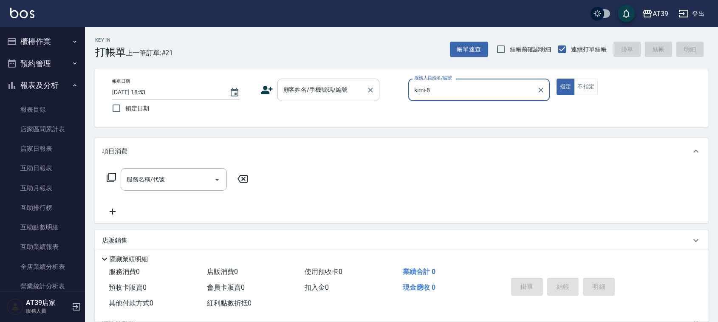
type input "kimi-8"
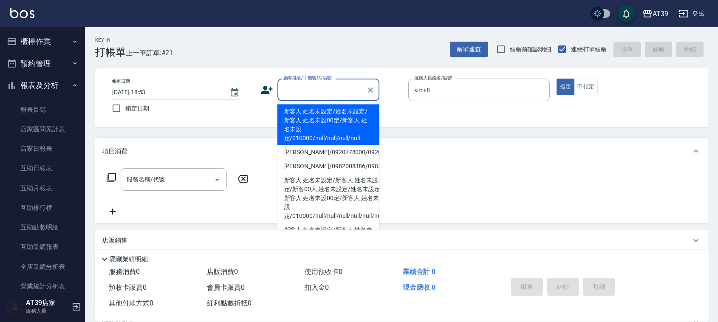
click at [328, 82] on div "顧客姓名/手機號碼/編號 顧客姓名/手機號碼/編號" at bounding box center [328, 90] width 102 height 23
click at [316, 117] on li "新客人 姓名未設定/姓名未設定/新客人 姓名未設00定/新客人 姓名未設定/010000/null/null/null/null" at bounding box center [328, 124] width 102 height 41
type input "新客人 姓名未設定/姓名未設定/新客人 姓名未設00定/新客人 姓名未設定/010000/null/null/null/null"
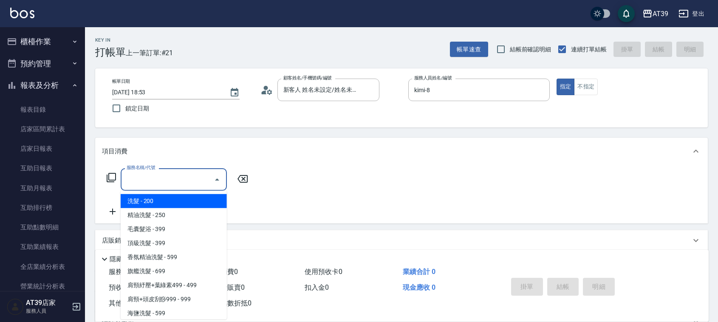
click at [175, 175] on input "服務名稱/代號" at bounding box center [167, 179] width 86 height 15
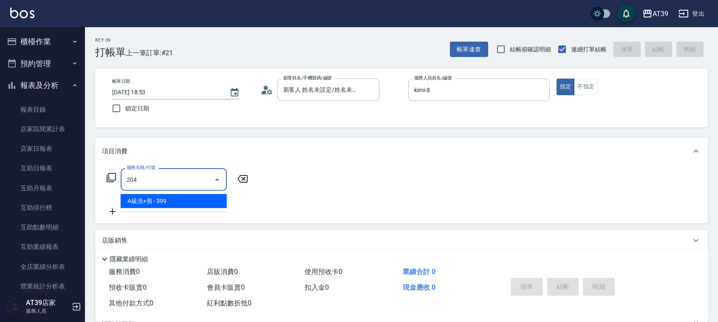
click at [182, 196] on span "A級洗+剪 - 399" at bounding box center [174, 201] width 106 height 14
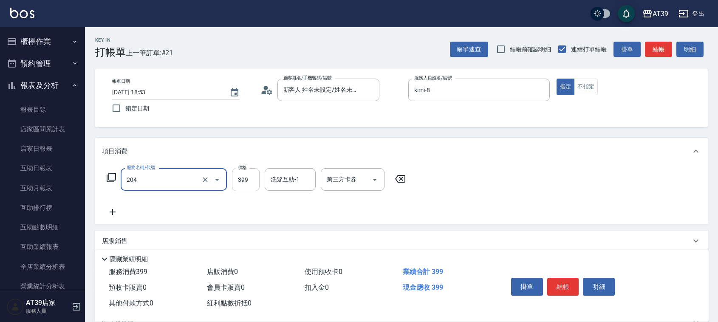
type input "A級洗+剪(204)"
click at [234, 183] on input "399" at bounding box center [246, 179] width 28 height 23
type input "500"
click at [666, 45] on button "結帳" at bounding box center [658, 50] width 27 height 16
type input "[DATE] 18:54"
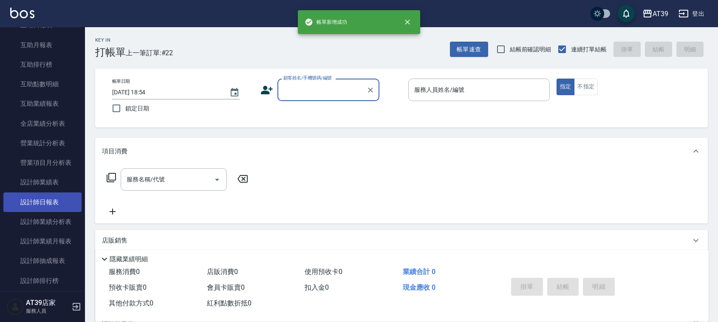
scroll to position [159, 0]
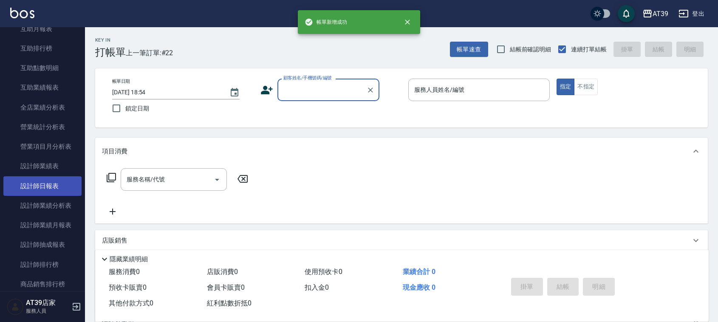
click at [42, 192] on link "設計師日報表" at bounding box center [42, 186] width 78 height 20
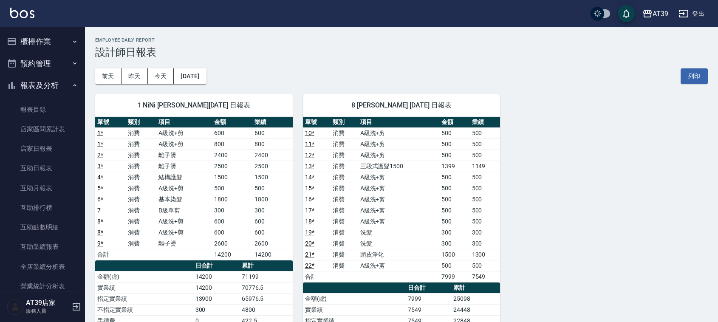
click at [49, 39] on button "櫃檯作業" at bounding box center [42, 42] width 78 height 22
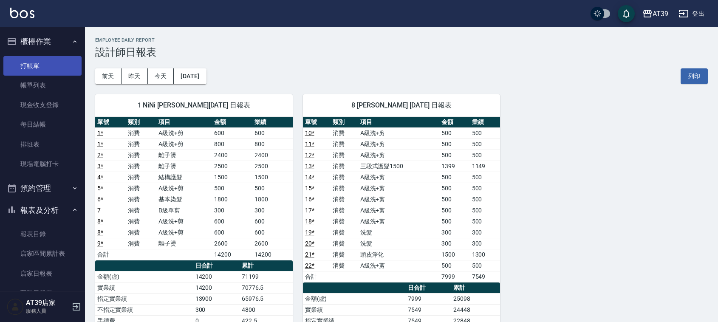
click at [46, 74] on link "打帳單" at bounding box center [42, 66] width 78 height 20
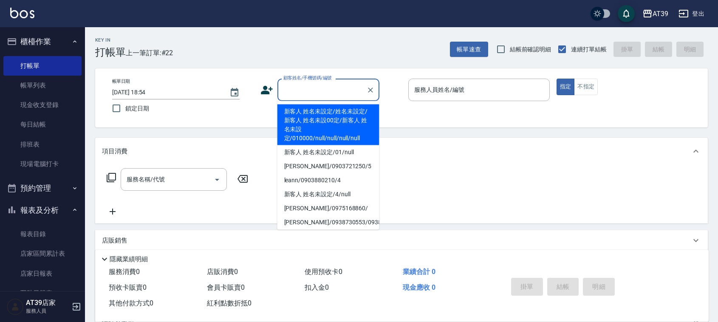
click at [293, 86] on input "顧客姓名/手機號碼/編號" at bounding box center [322, 89] width 82 height 15
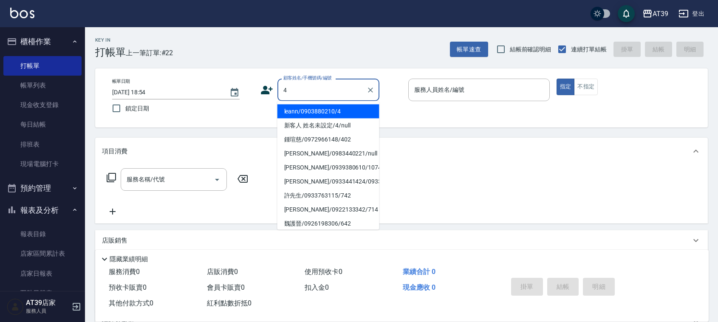
type input "leann/0903880210/4"
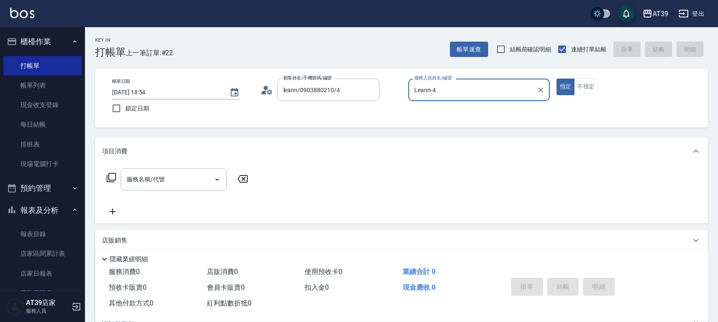
type input "Leann-4"
click at [582, 87] on button "不指定" at bounding box center [586, 87] width 24 height 17
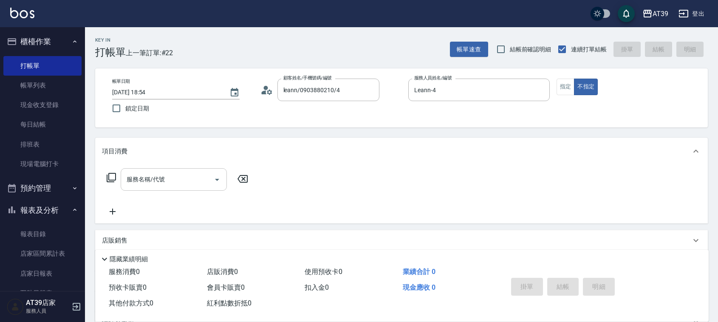
click at [174, 180] on input "服務名稱/代號" at bounding box center [167, 179] width 86 height 15
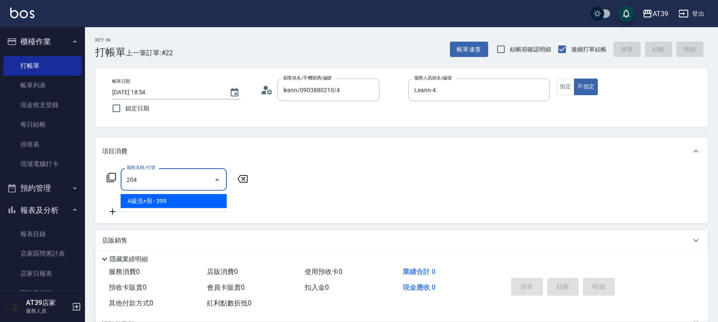
type input "A級洗+剪(204)"
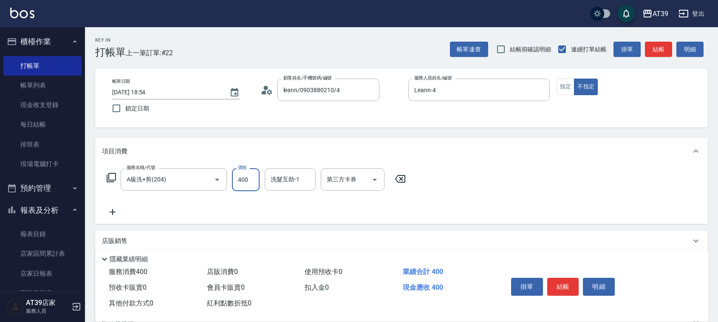
type input "400"
type input "饅頭-87"
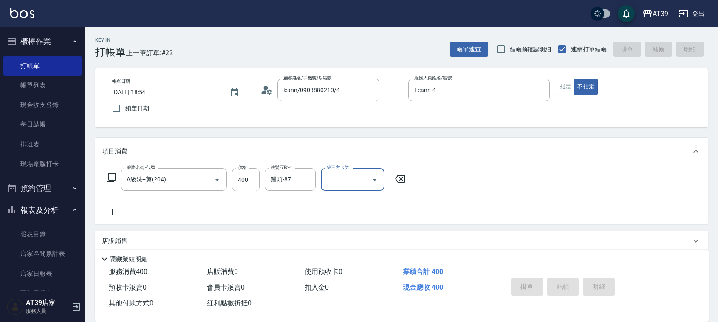
type input "[DATE] 18:56"
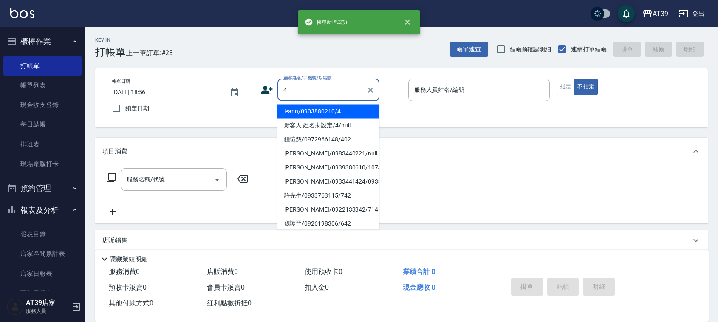
type input "leann/0903880210/4"
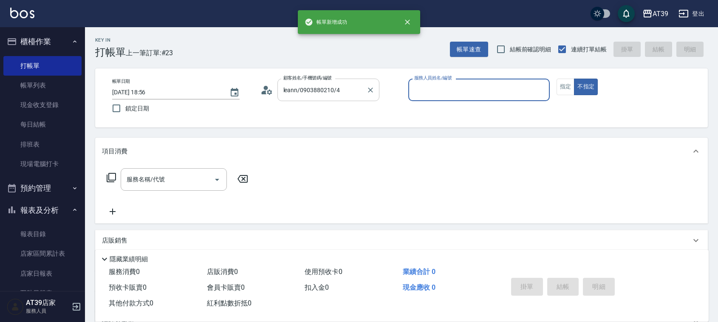
type input "Leann-4"
click at [556, 90] on button "指定" at bounding box center [565, 87] width 18 height 17
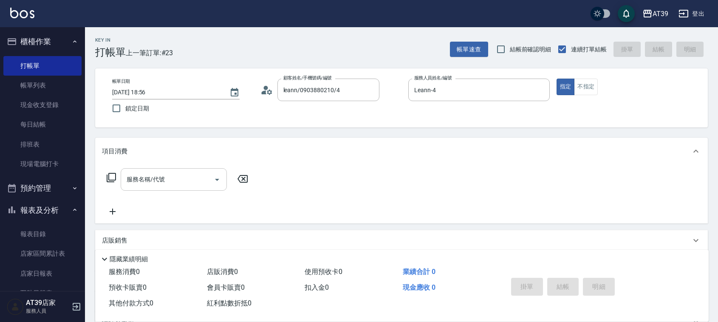
click at [198, 188] on div "服務名稱/代號" at bounding box center [174, 179] width 106 height 23
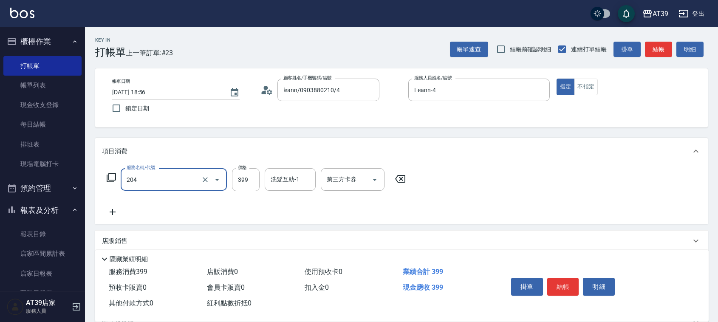
type input "A級洗+剪(204)"
type input "700"
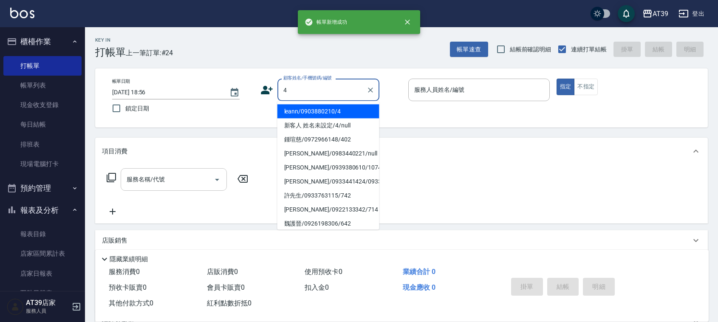
type input "leann/0903880210/4"
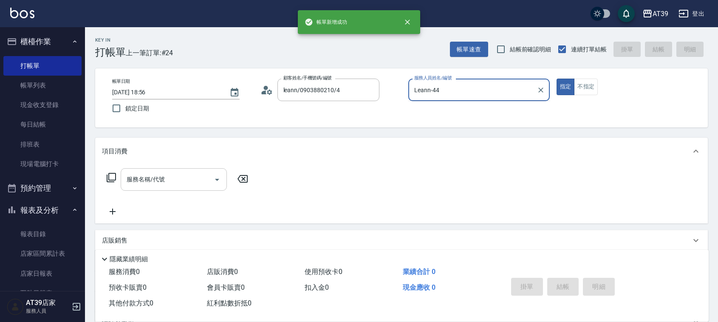
type input "Leann-4"
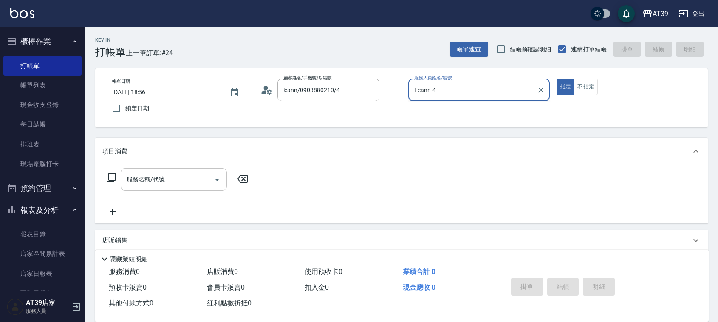
click at [556, 79] on button "指定" at bounding box center [565, 87] width 18 height 17
type button "true"
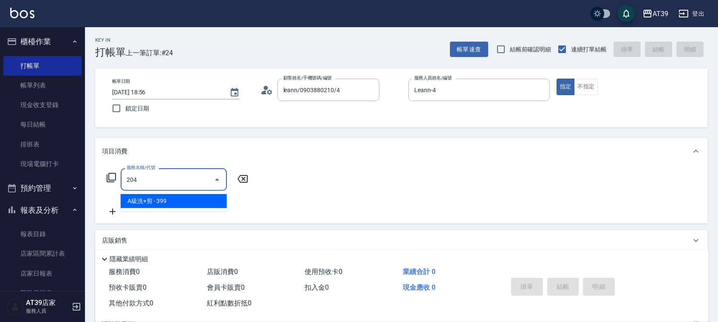
type input "A級洗+剪(204)"
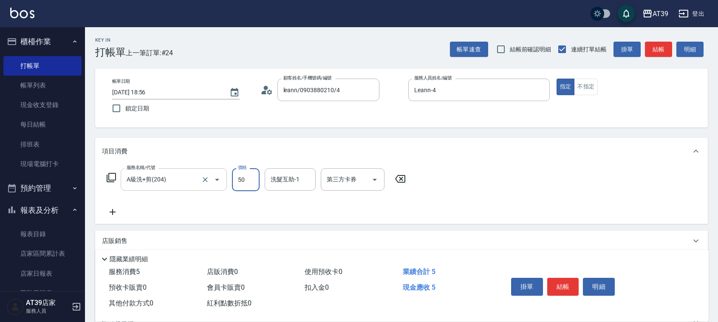
type input "500"
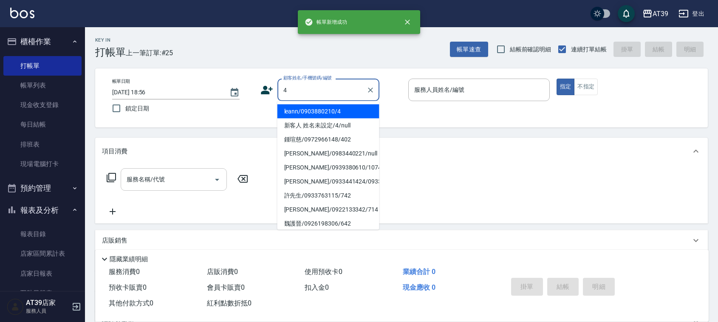
type input "leann/0903880210/4"
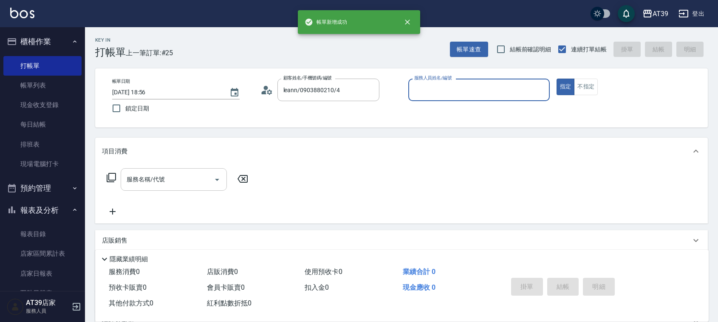
type input "Leann-4"
click at [556, 79] on button "指定" at bounding box center [565, 87] width 18 height 17
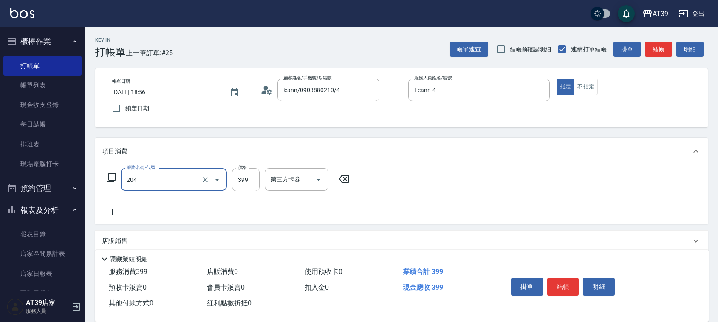
type input "A級洗+剪(204)"
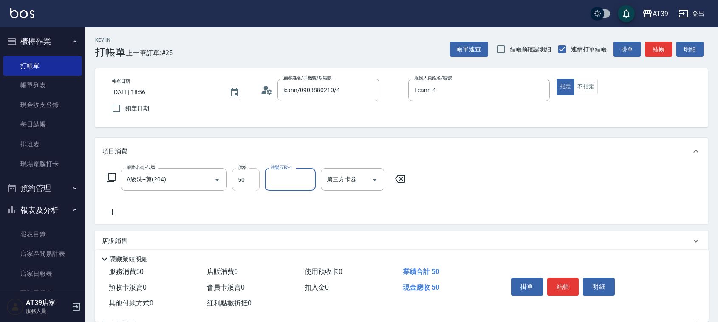
click at [244, 184] on input "50" at bounding box center [246, 179] width 28 height 23
click at [245, 185] on input "50" at bounding box center [246, 179] width 28 height 23
type input "500"
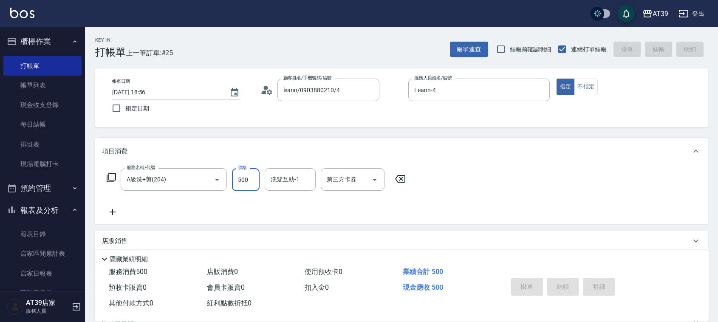
type input "[DATE] 18:57"
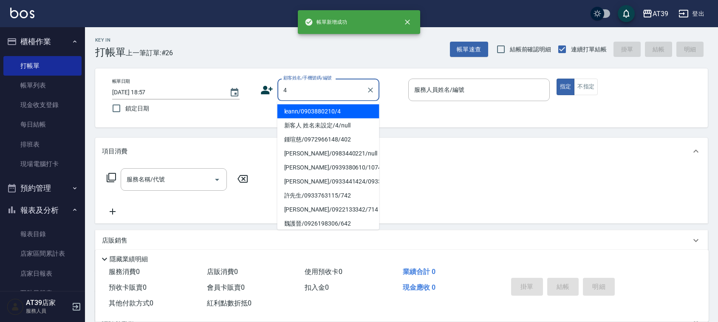
type input "leann/0903880210/4"
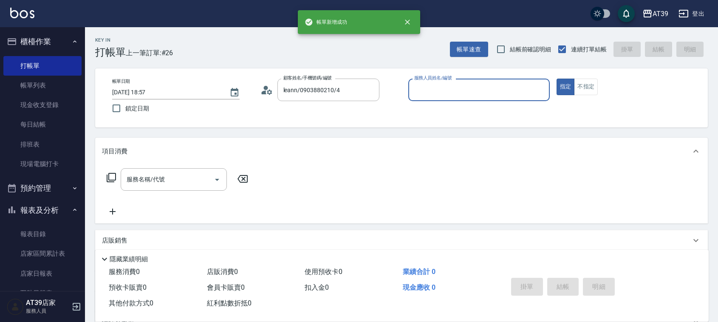
type input "Leann-4"
click at [556, 79] on button "指定" at bounding box center [565, 87] width 18 height 17
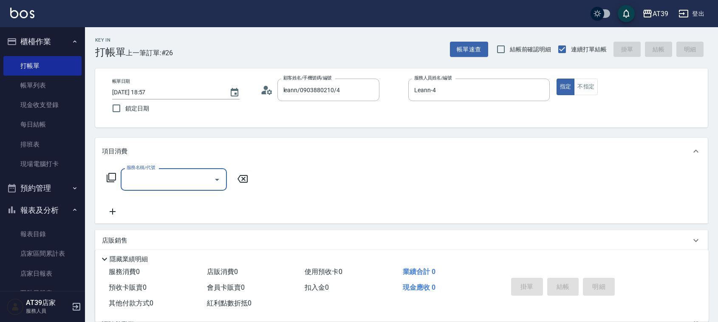
click at [167, 178] on input "服務名稱/代號" at bounding box center [167, 179] width 86 height 15
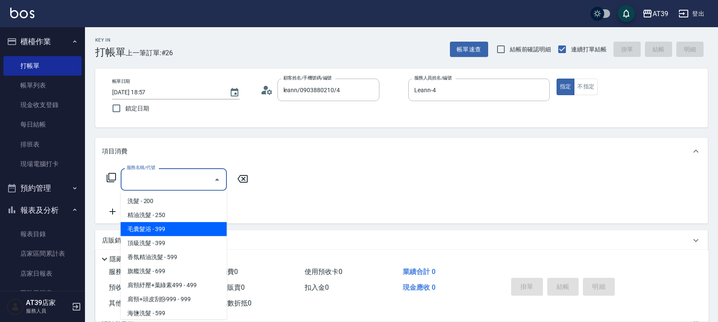
click at [174, 229] on span "毛囊髮浴 - 399" at bounding box center [174, 229] width 106 height 14
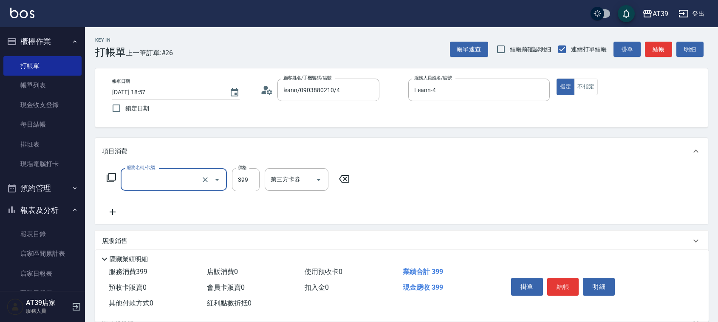
type input "毛囊髮浴(103)"
click at [248, 181] on input "399" at bounding box center [246, 179] width 28 height 23
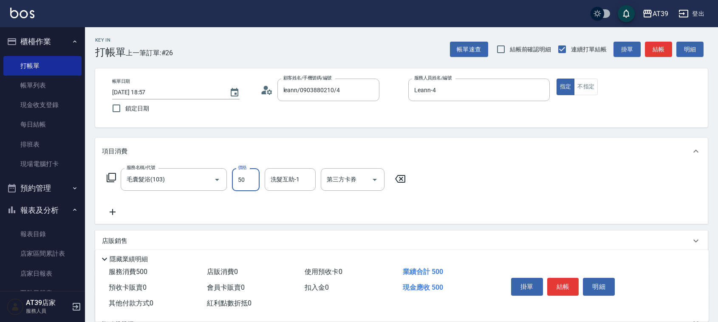
type input "500"
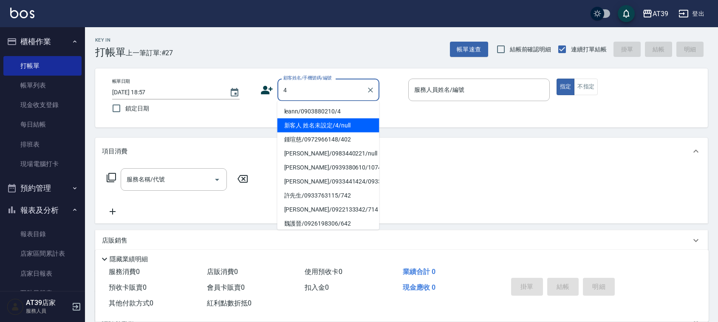
click at [309, 124] on li "新客人 姓名未設定/4/null" at bounding box center [328, 126] width 102 height 14
type input "新客人 姓名未設定/4/null"
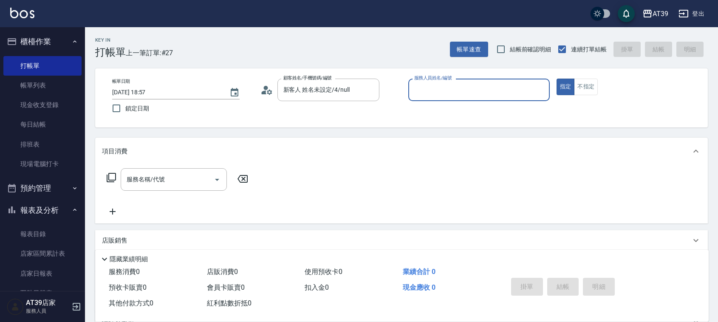
click at [478, 100] on div "服務人員姓名/編號" at bounding box center [478, 90] width 141 height 23
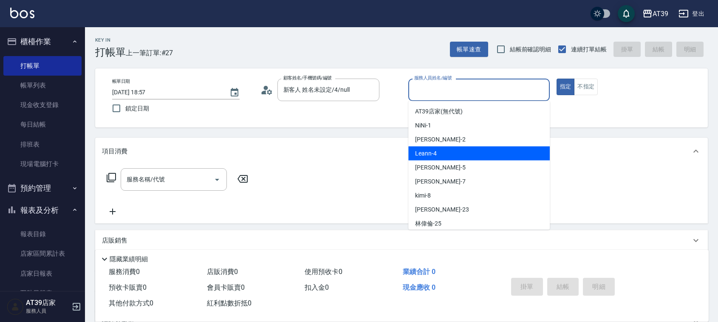
click at [460, 155] on div "Leann -4" at bounding box center [478, 154] width 141 height 14
type input "Leann-4"
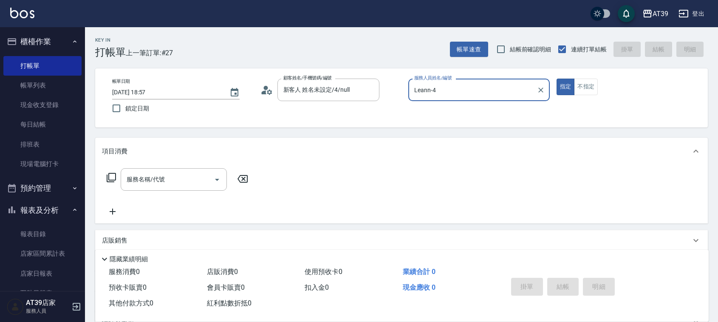
click at [115, 178] on icon at bounding box center [111, 177] width 10 height 10
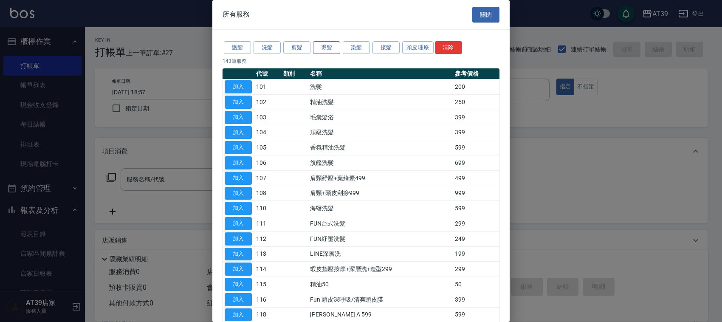
drag, startPoint x: 325, startPoint y: 35, endPoint x: 329, endPoint y: 51, distance: 16.6
click at [330, 51] on button "燙髮" at bounding box center [326, 47] width 27 height 13
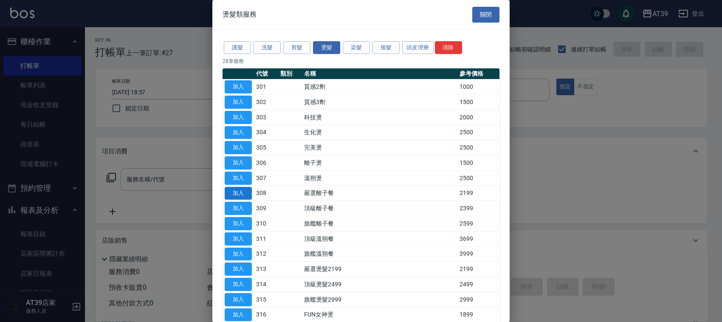
click at [249, 196] on button "加入" at bounding box center [238, 193] width 27 height 13
type input "嚴選離子餐(308)"
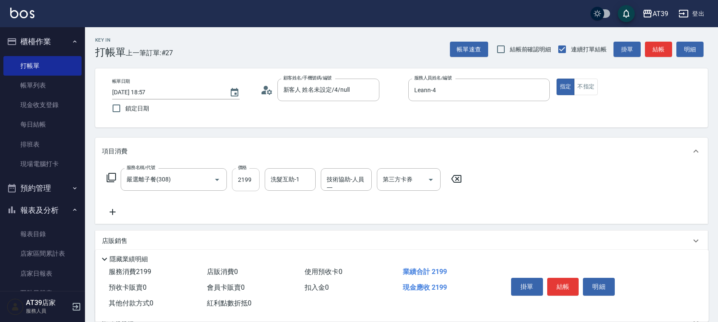
click at [243, 181] on input "2199" at bounding box center [246, 179] width 28 height 23
type input "3199"
click at [109, 216] on icon at bounding box center [112, 212] width 21 height 10
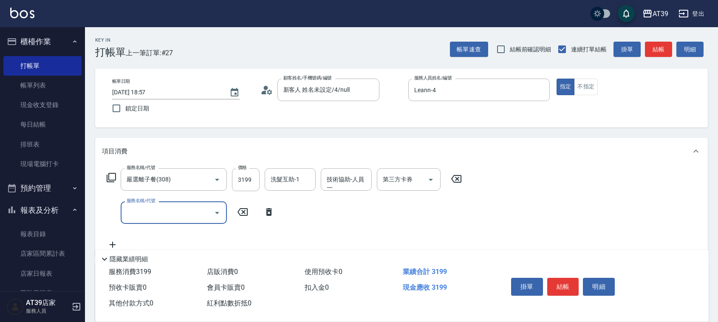
click at [107, 182] on icon at bounding box center [111, 177] width 10 height 10
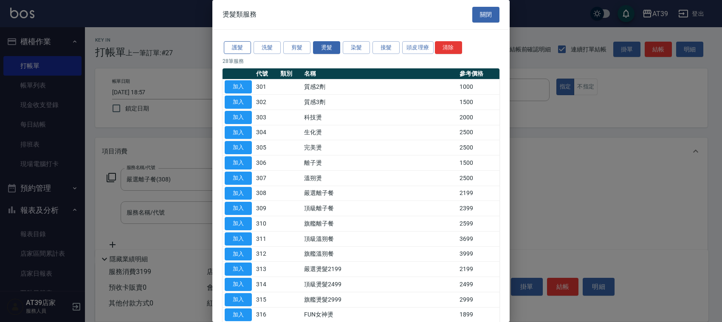
click at [241, 48] on button "護髮" at bounding box center [237, 47] width 27 height 13
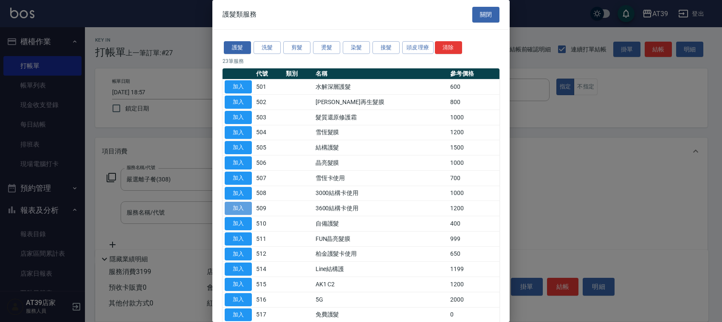
click at [243, 213] on button "加入" at bounding box center [238, 208] width 27 height 13
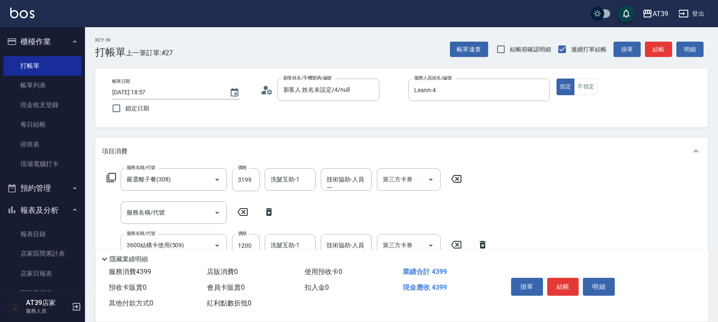
click at [266, 209] on icon at bounding box center [268, 212] width 21 height 10
type input "3600結構卡使用(509)"
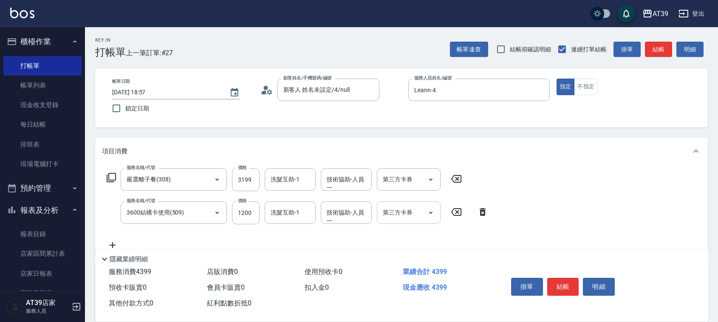
click at [401, 213] on div "第三方卡券 第三方卡券" at bounding box center [409, 212] width 64 height 23
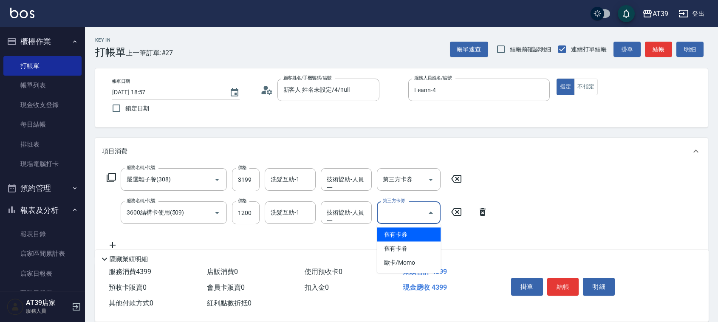
drag, startPoint x: 408, startPoint y: 234, endPoint x: 414, endPoint y: 234, distance: 5.9
click at [409, 234] on span "舊有卡券" at bounding box center [409, 235] width 64 height 14
type input "舊有卡券"
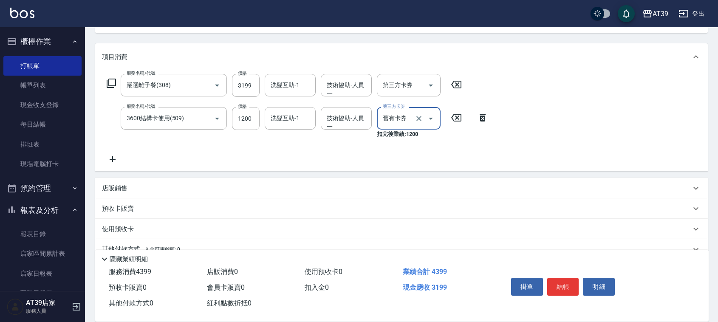
scroll to position [133, 0]
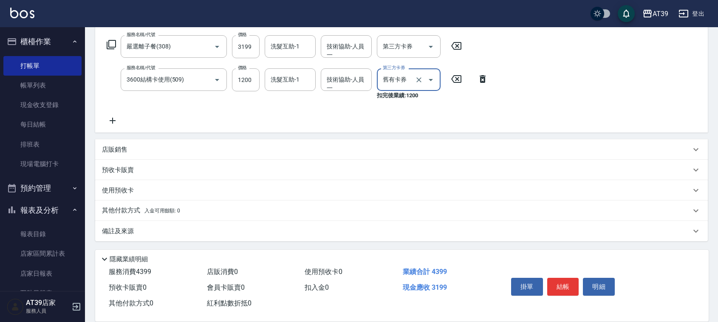
click at [146, 143] on div "店販銷售" at bounding box center [401, 149] width 612 height 20
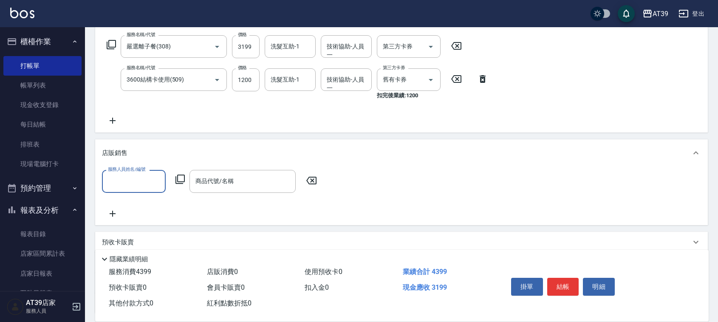
scroll to position [0, 0]
click at [146, 155] on div "店販銷售" at bounding box center [396, 153] width 589 height 9
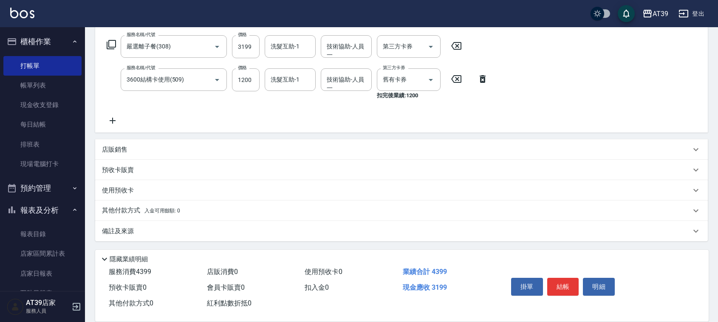
click at [156, 208] on span "入金可用餘額: 0" at bounding box center [162, 211] width 36 height 6
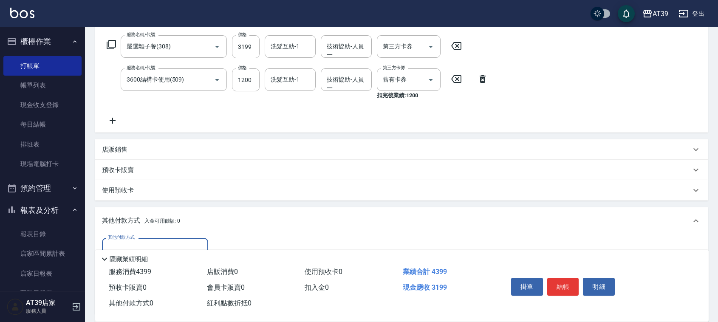
scroll to position [0, 0]
click at [134, 238] on label "其他付款方式" at bounding box center [121, 237] width 27 height 6
click at [134, 242] on input "其他付款方式" at bounding box center [155, 249] width 99 height 15
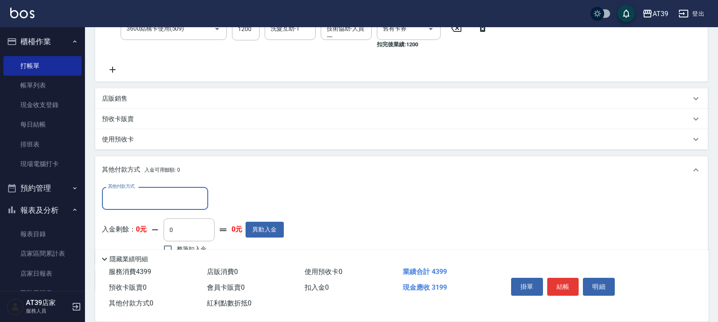
scroll to position [233, 0]
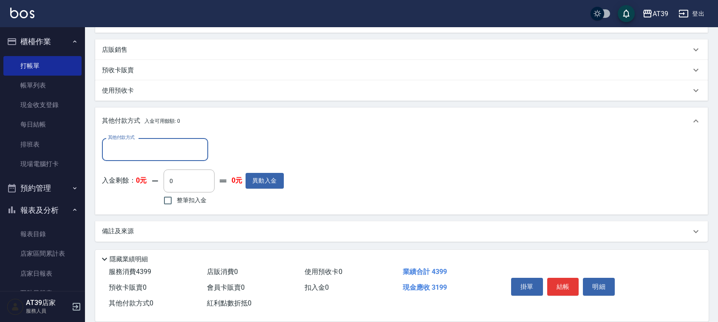
click at [164, 149] on input "其他付款方式" at bounding box center [155, 149] width 99 height 15
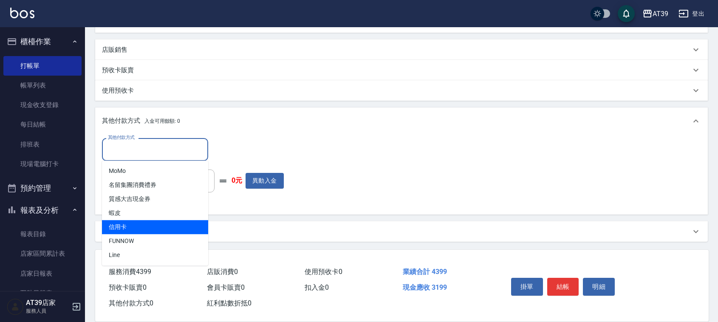
click at [171, 220] on span "信用卡" at bounding box center [155, 227] width 106 height 14
type input "信用卡"
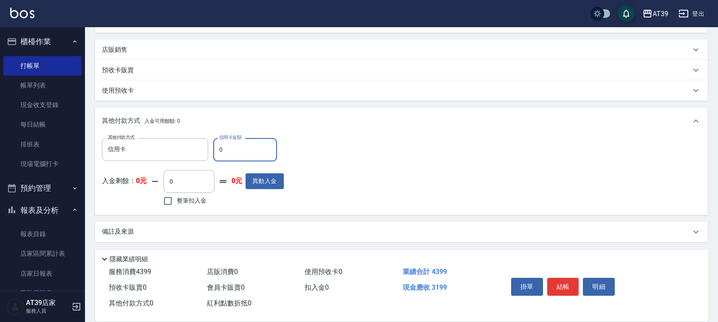
click at [233, 156] on input "0" at bounding box center [245, 149] width 64 height 23
click at [237, 154] on input "0" at bounding box center [245, 149] width 64 height 23
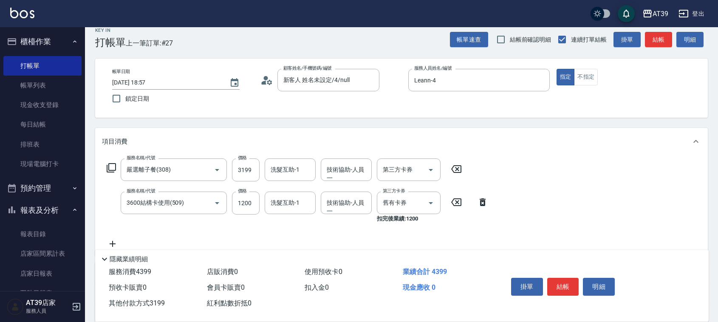
scroll to position [0, 0]
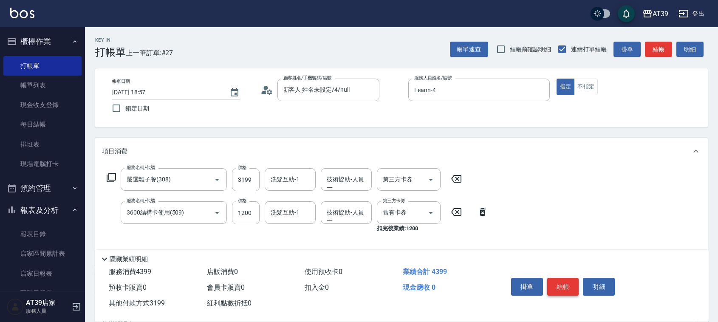
type input "3199"
click at [567, 283] on button "結帳" at bounding box center [563, 287] width 32 height 18
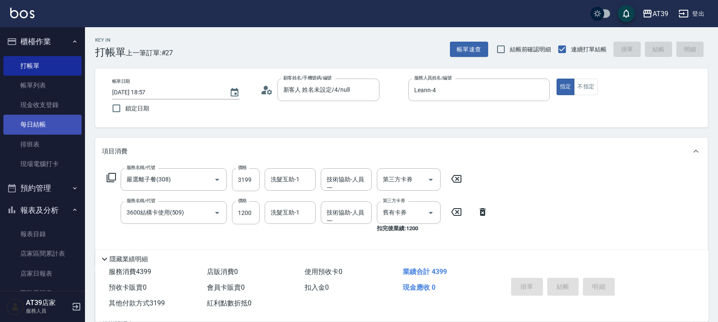
type input "[DATE] 18:58"
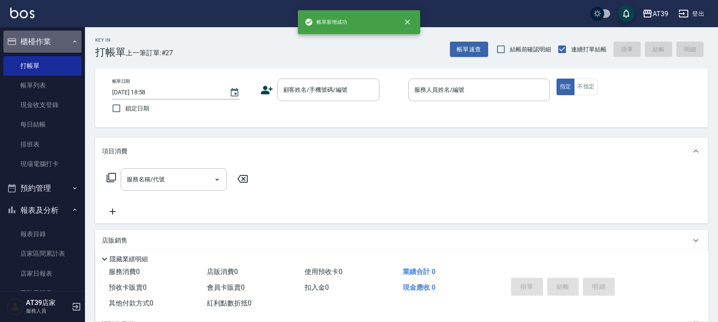
click at [47, 34] on button "櫃檯作業" at bounding box center [42, 42] width 78 height 22
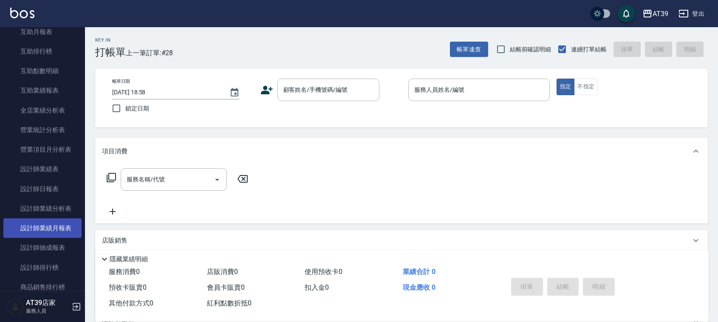
scroll to position [159, 0]
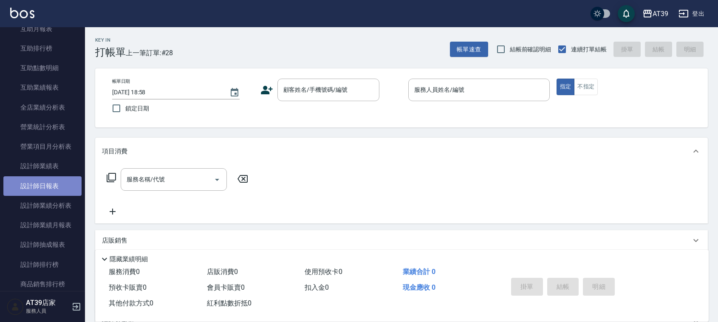
click at [76, 185] on link "設計師日報表" at bounding box center [42, 186] width 78 height 20
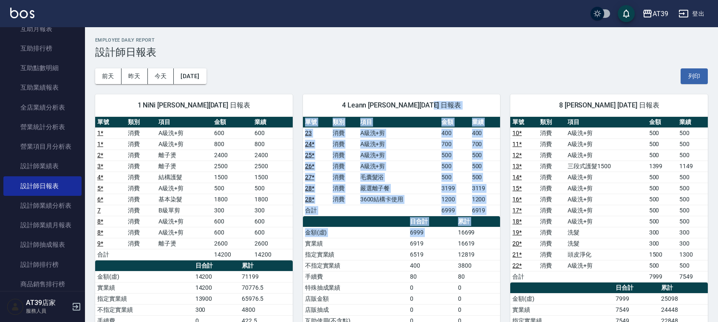
drag, startPoint x: 457, startPoint y: 231, endPoint x: 448, endPoint y: 113, distance: 118.0
click at [448, 113] on div "4 Leann [PERSON_NAME][DATE] 日報表 單號 類別 項目 金額 業績 23 消費 A級洗+剪 400 400 24 * 消費 A級洗+…" at bounding box center [402, 254] width 198 height 320
click at [448, 113] on div "4 Leann [PERSON_NAME][DATE] 日報表" at bounding box center [402, 105] width 198 height 22
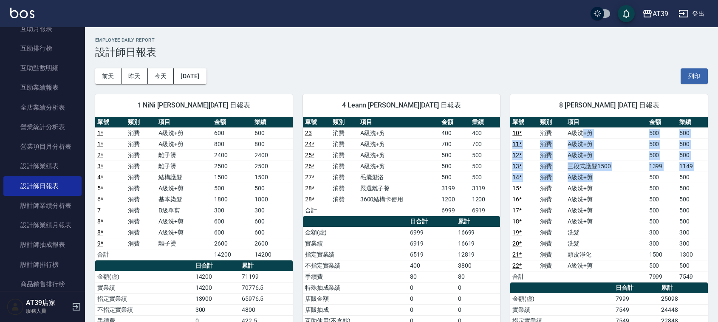
drag, startPoint x: 581, startPoint y: 130, endPoint x: 593, endPoint y: 181, distance: 52.5
click at [593, 181] on tbody "10 * 消費 A級洗+剪 500 500 11 * 消費 A級洗+剪 500 500 12 * 消費 A級洗+剪 500 500 13 * 消費 三段式護髮…" at bounding box center [609, 204] width 198 height 155
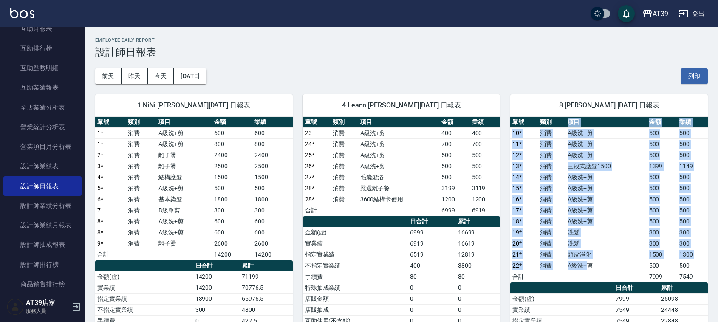
drag, startPoint x: 567, startPoint y: 127, endPoint x: 589, endPoint y: 262, distance: 137.6
click at [589, 262] on table "單號 類別 項目 金額 業績 10 * 消費 A級洗+剪 500 500 11 * 消費 A級洗+剪 500 500 12 * 消費 A級洗+剪 500 50…" at bounding box center [609, 200] width 198 height 166
click at [589, 262] on td "A級洗+剪" at bounding box center [605, 265] width 81 height 11
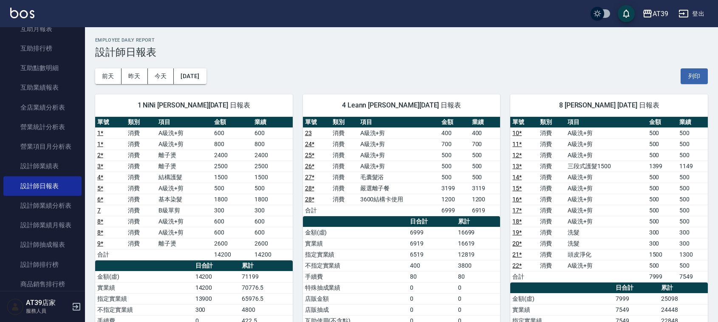
click at [608, 271] on td "A級洗+剪" at bounding box center [605, 265] width 81 height 11
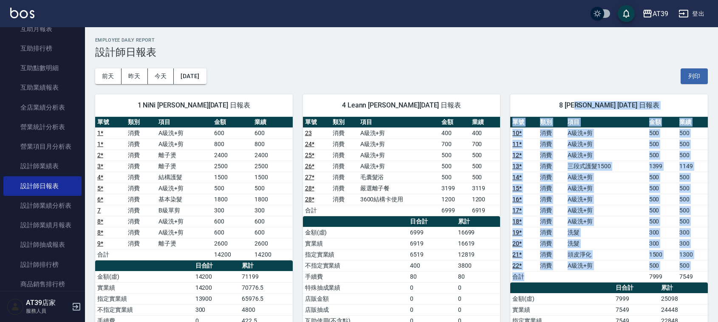
drag, startPoint x: 607, startPoint y: 281, endPoint x: 575, endPoint y: 113, distance: 170.9
click at [575, 113] on div "8 kimi [PERSON_NAME] [DATE] 日報表 單號 類別 項目 金額 業績 10 * 消費 A級洗+剪 500 500 11 * 消費 A級…" at bounding box center [609, 287] width 198 height 386
click at [575, 113] on div "8 [PERSON_NAME] [DATE] 日報表" at bounding box center [609, 105] width 198 height 22
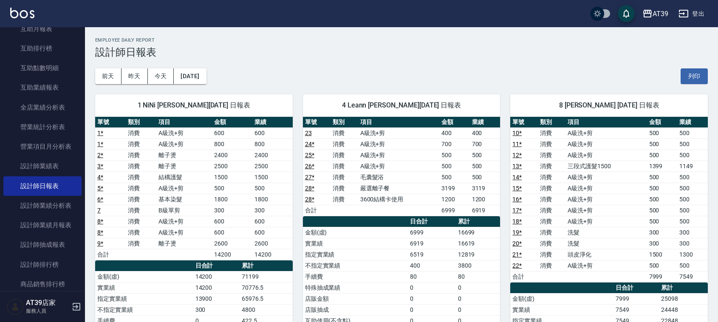
click at [575, 113] on div "8 [PERSON_NAME] [DATE] 日報表" at bounding box center [609, 105] width 198 height 22
click at [26, 9] on img at bounding box center [22, 13] width 24 height 11
